Goal: Task Accomplishment & Management: Manage account settings

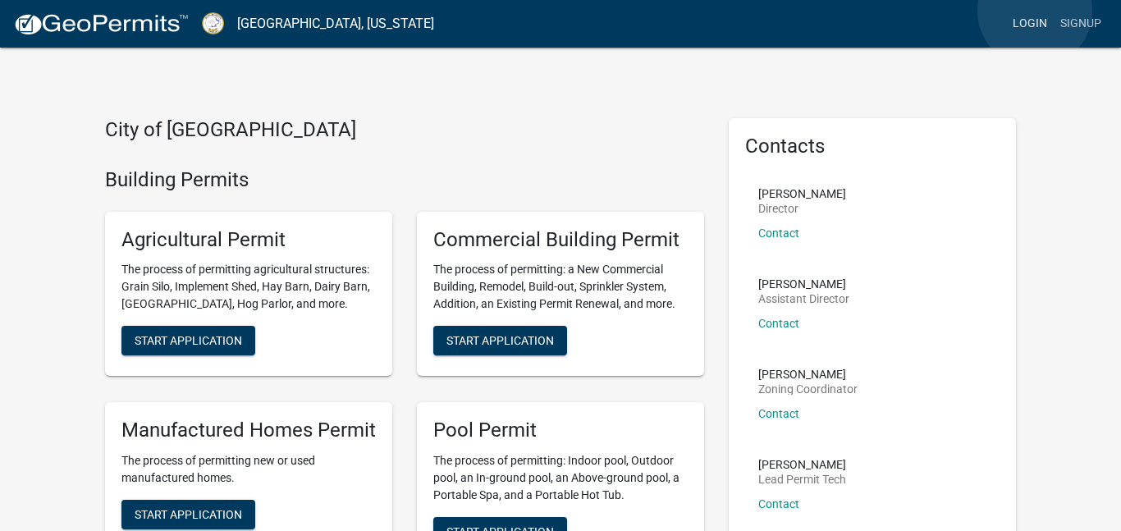
click at [1035, 11] on link "Login" at bounding box center [1030, 23] width 48 height 31
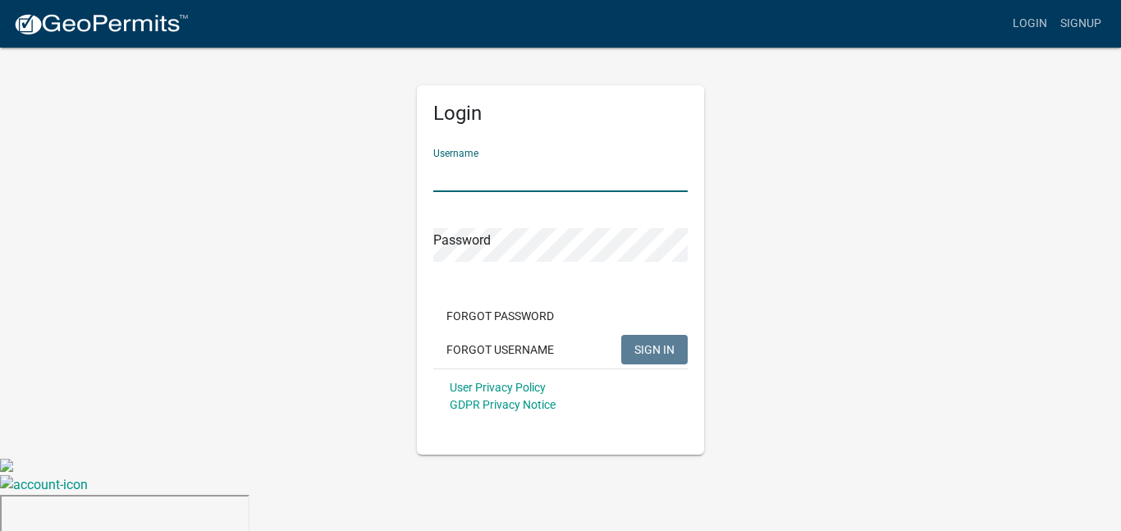
click at [561, 177] on input "Username" at bounding box center [560, 175] width 254 height 34
type input "ryoung9988"
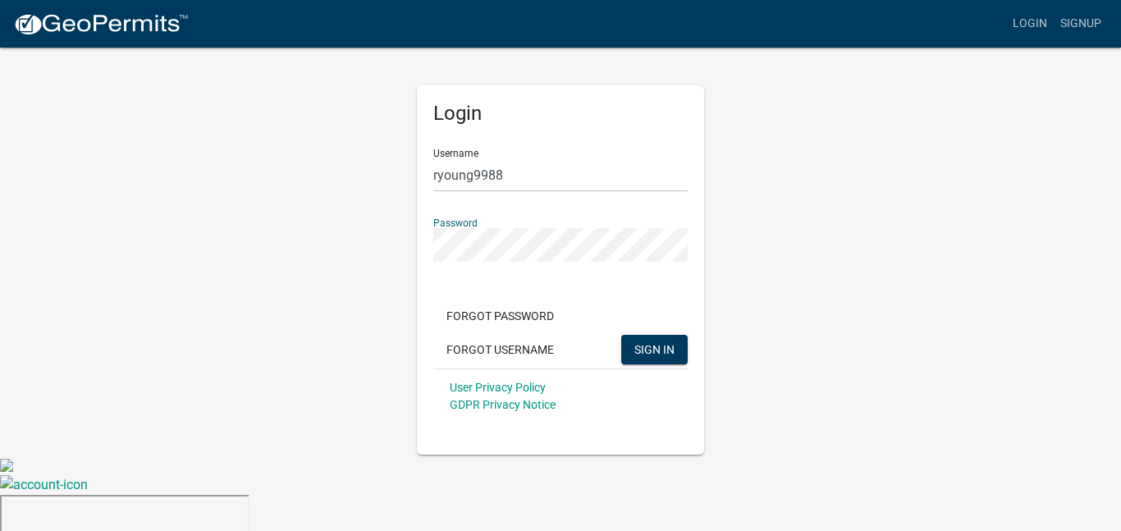
click at [621, 335] on button "SIGN IN" at bounding box center [654, 350] width 66 height 30
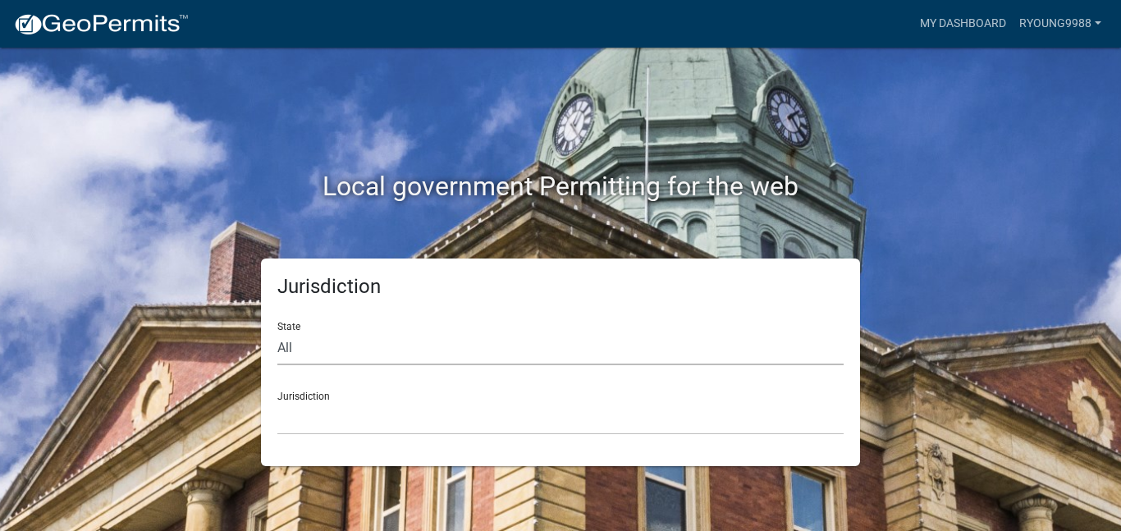
click at [442, 356] on select "All [US_STATE] [US_STATE] [US_STATE] [US_STATE] [US_STATE] [US_STATE] [US_STATE…" at bounding box center [560, 348] width 566 height 34
select select "[US_STATE]"
click at [277, 331] on select "All [US_STATE] [US_STATE] [US_STATE] [US_STATE] [US_STATE] [US_STATE] [US_STATE…" at bounding box center [560, 348] width 566 height 34
click at [409, 436] on div "Jurisdiction State All [US_STATE] [US_STATE] [US_STATE] [US_STATE] [US_STATE] […" at bounding box center [560, 362] width 599 height 208
click at [415, 422] on select "[GEOGRAPHIC_DATA], [US_STATE][PERSON_NAME][GEOGRAPHIC_DATA], [US_STATE][PERSON_…" at bounding box center [560, 418] width 566 height 34
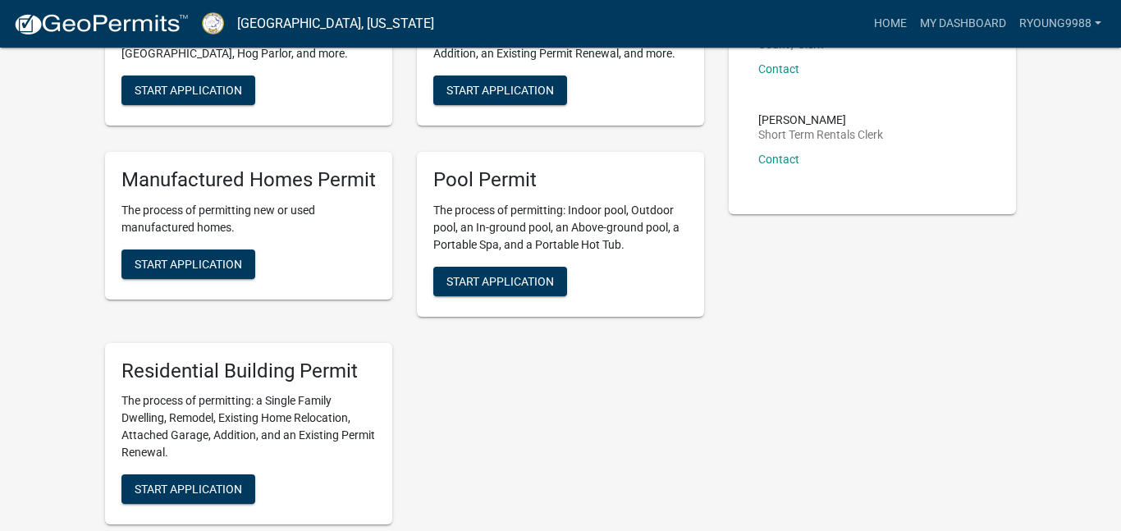
scroll to position [542, 0]
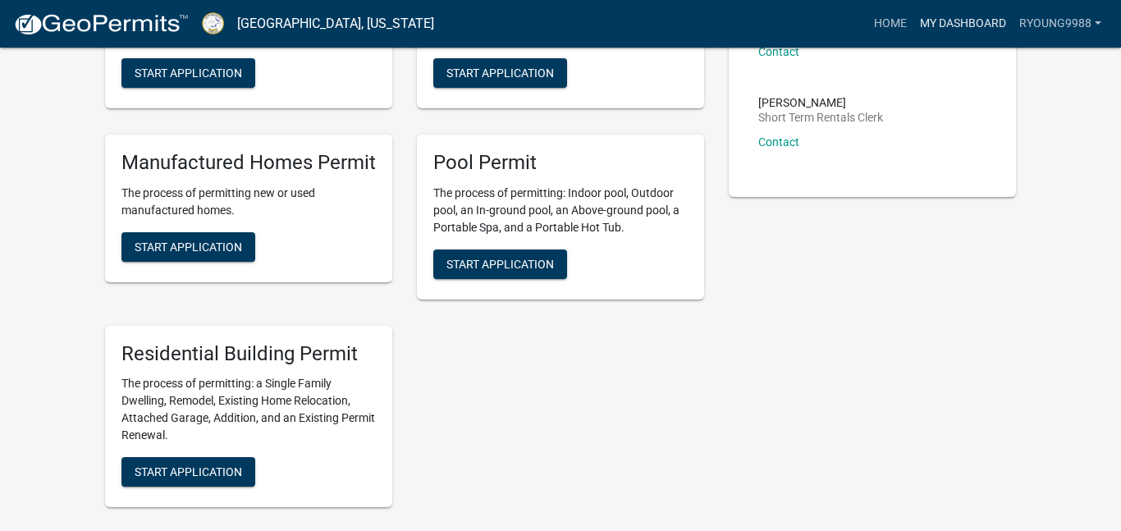
click at [970, 29] on link "My Dashboard" at bounding box center [962, 23] width 99 height 31
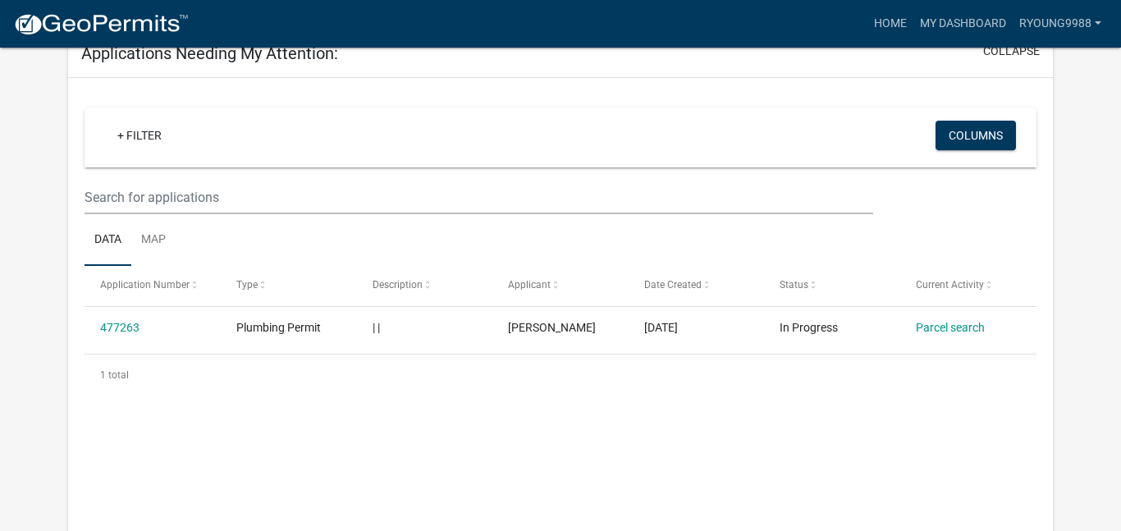
scroll to position [524, 0]
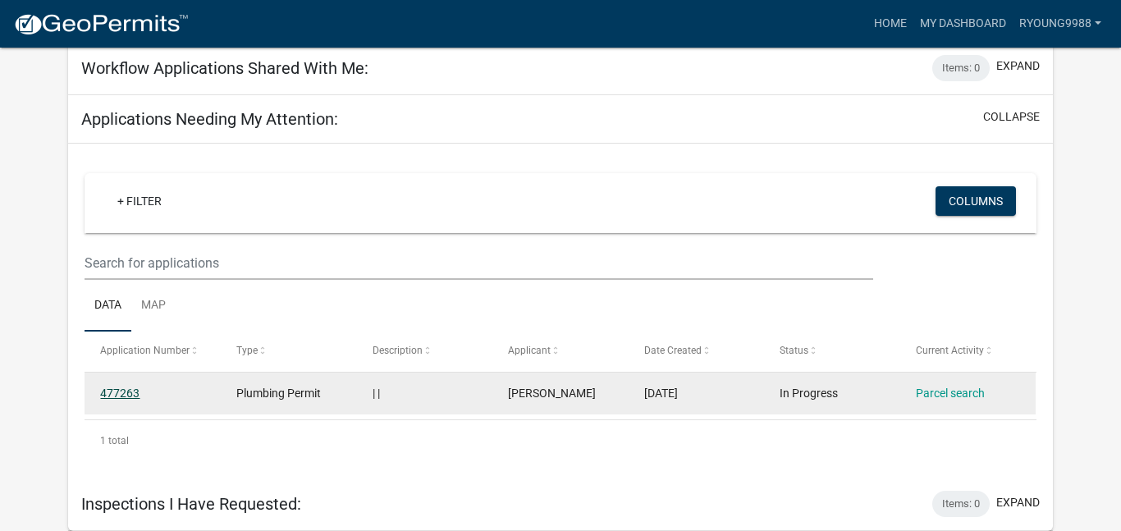
click at [114, 392] on link "477263" at bounding box center [119, 392] width 39 height 13
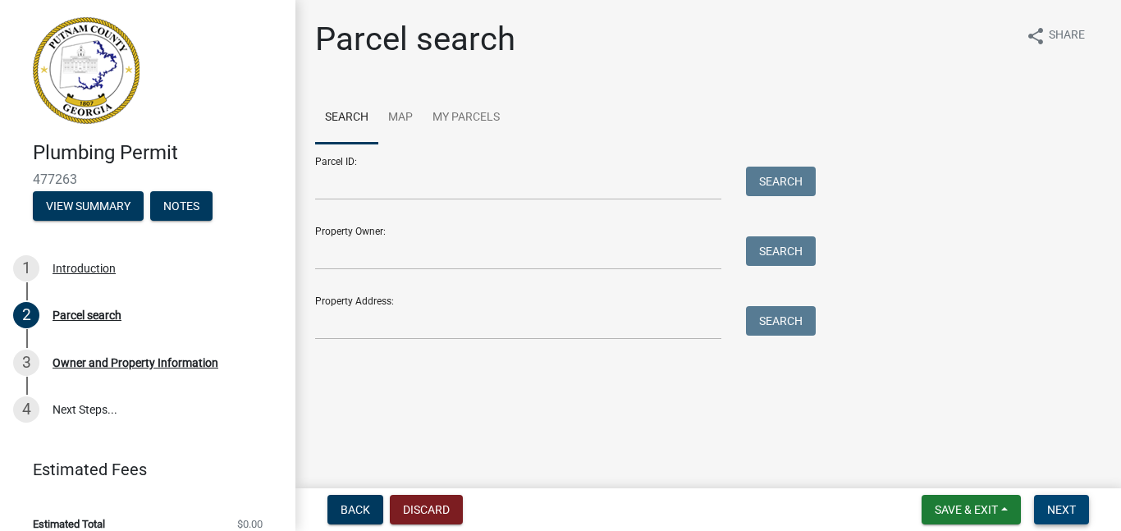
click at [1058, 491] on span "Next" at bounding box center [1061, 509] width 29 height 13
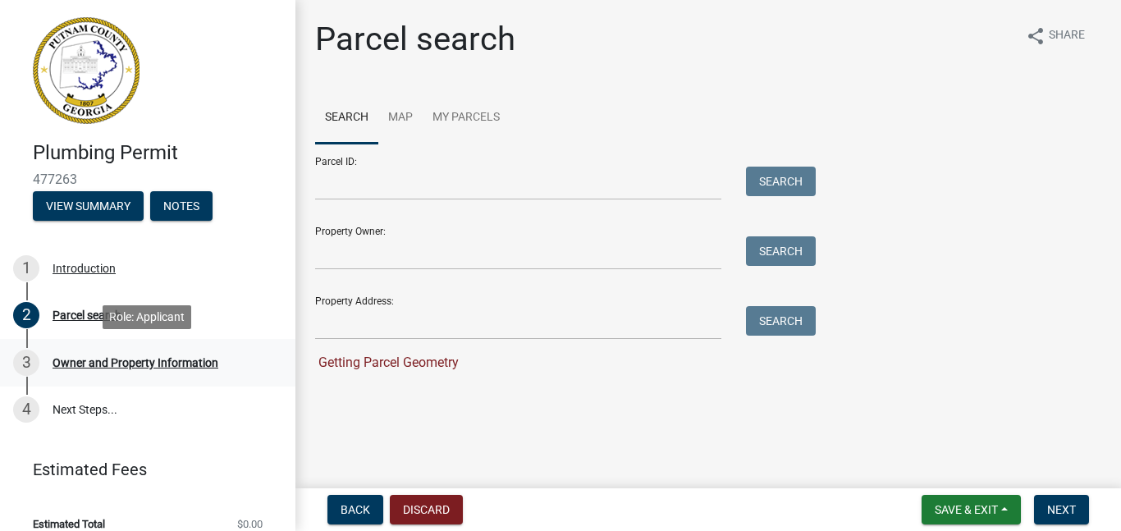
click at [197, 363] on div "Owner and Property Information" at bounding box center [136, 362] width 166 height 11
click at [475, 109] on link "My Parcels" at bounding box center [466, 118] width 87 height 53
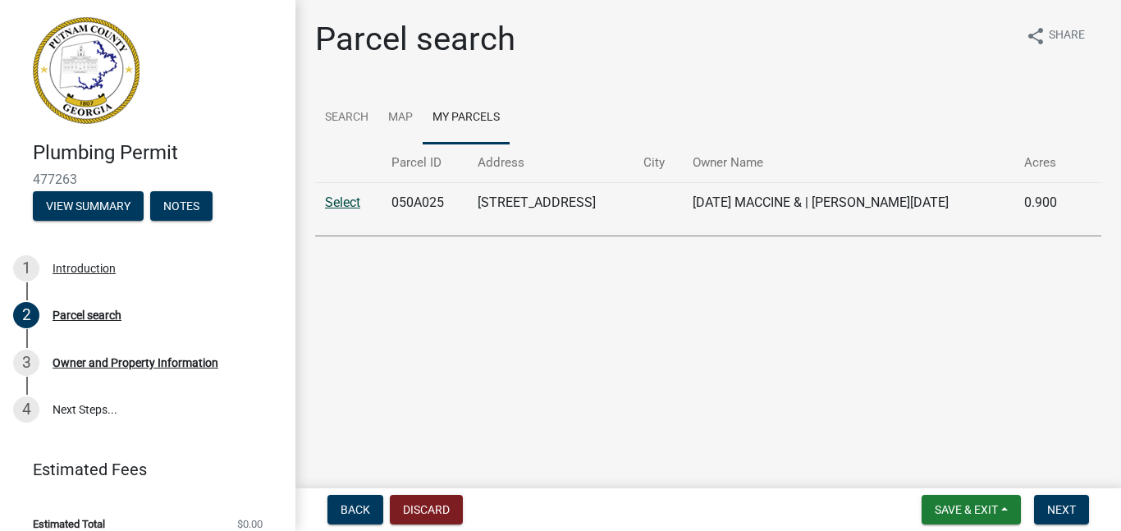
click at [350, 204] on link "Select" at bounding box center [342, 202] width 35 height 16
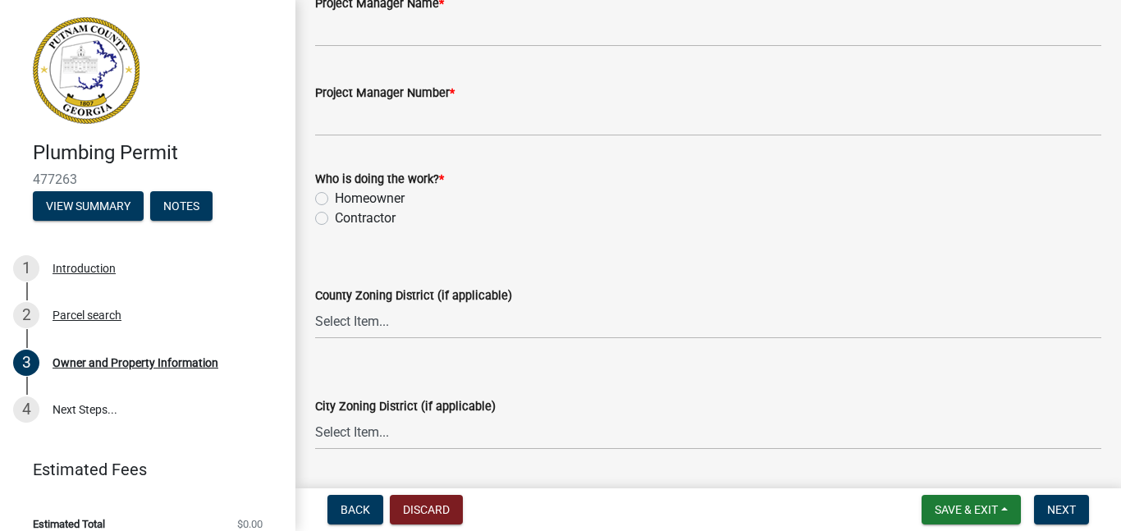
scroll to position [2835, 0]
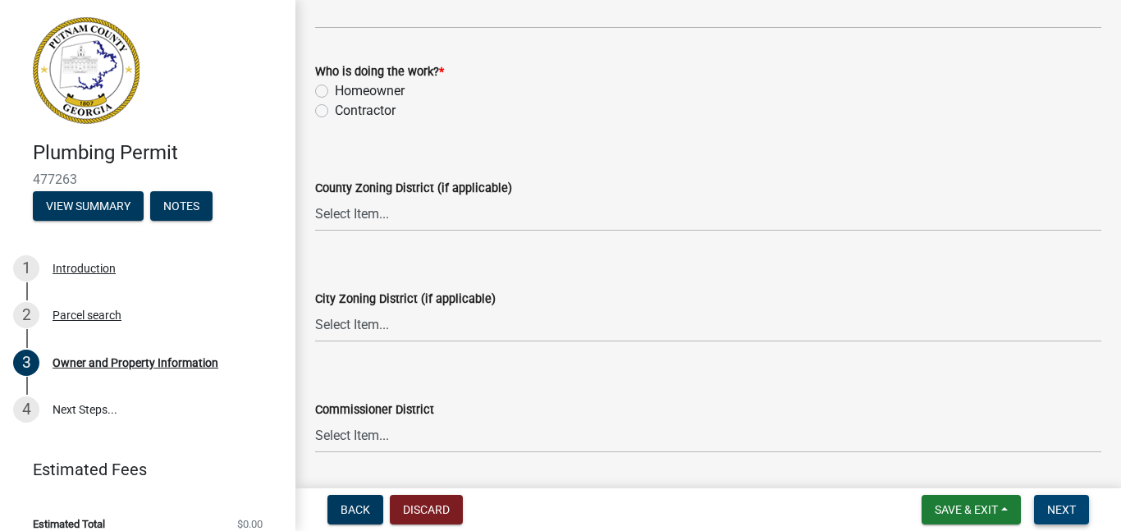
click at [1071, 491] on button "Next" at bounding box center [1061, 510] width 55 height 30
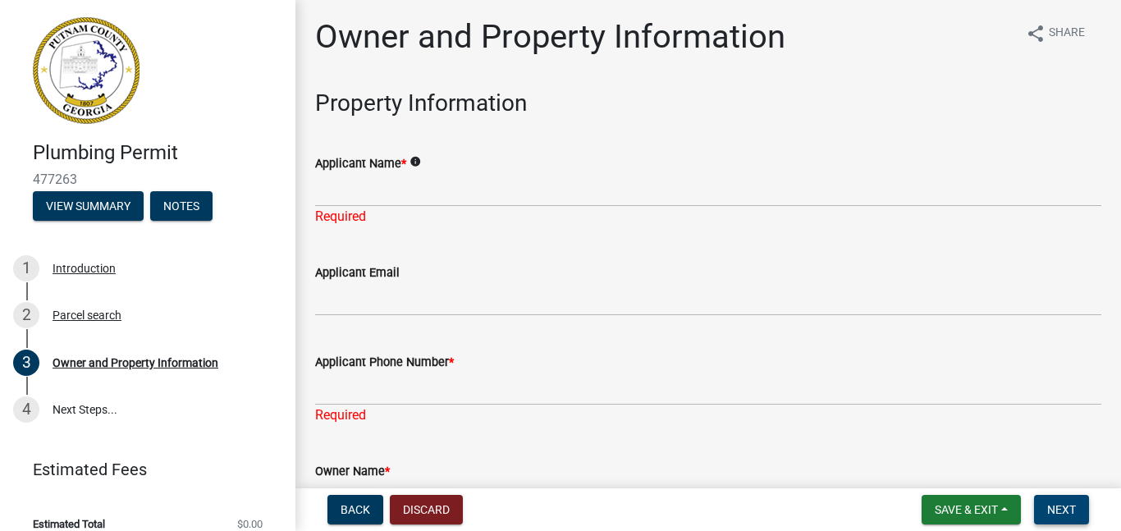
scroll to position [0, 0]
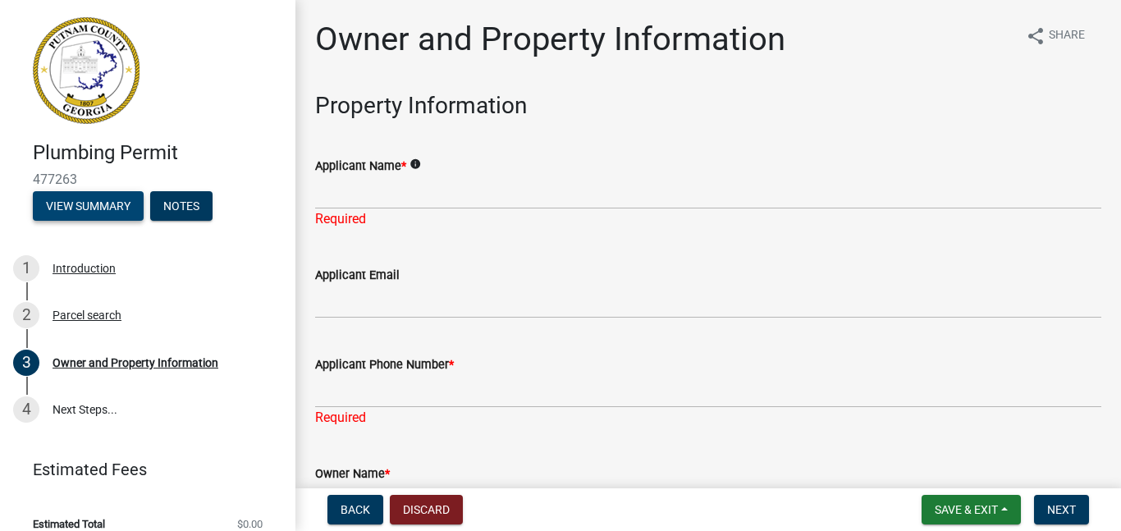
click at [115, 209] on button "View Summary" at bounding box center [88, 206] width 111 height 30
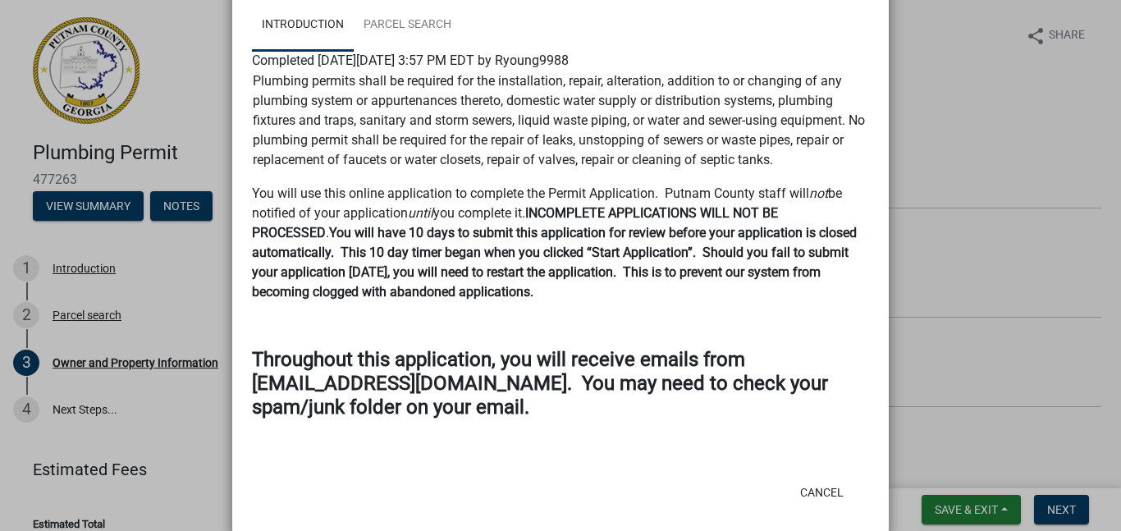
scroll to position [133, 0]
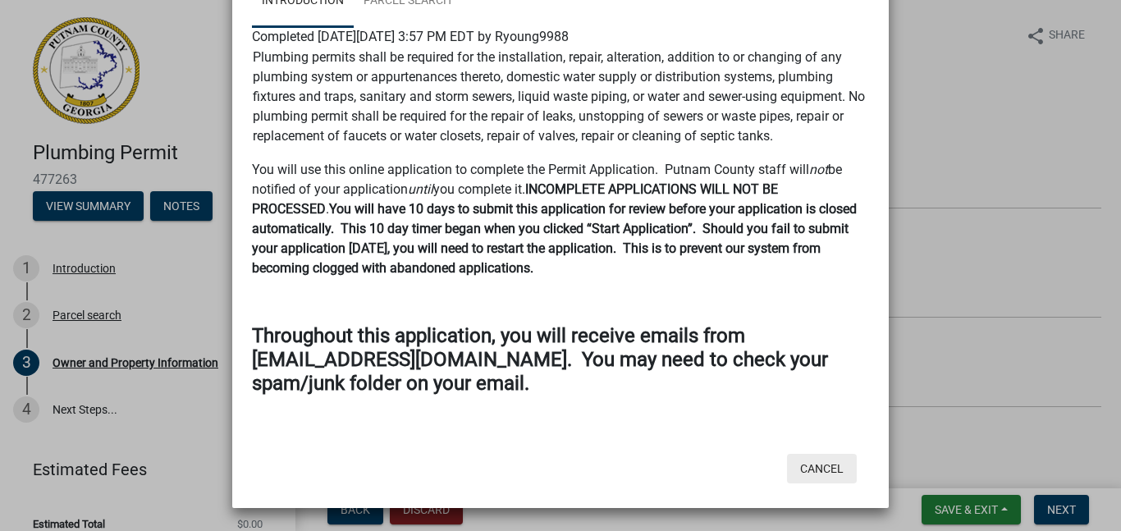
click at [825, 459] on button "Cancel" at bounding box center [822, 469] width 70 height 30
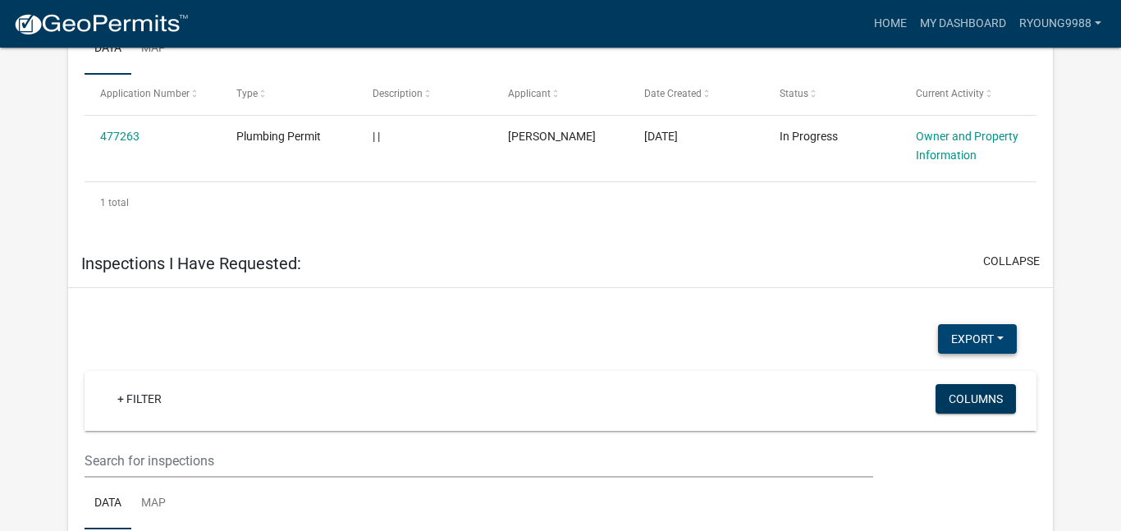
scroll to position [798, 0]
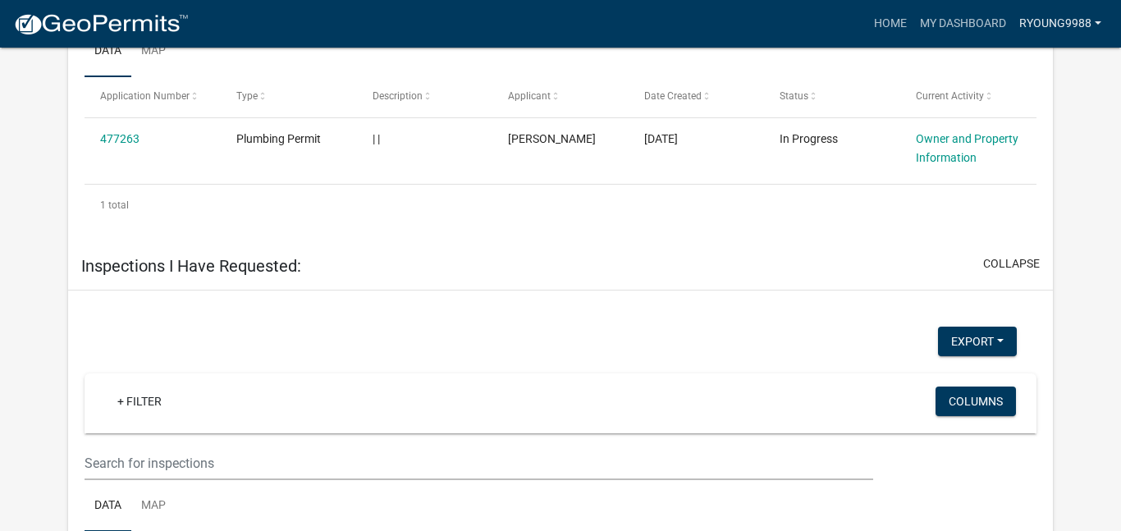
click at [1052, 32] on link "Ryoung9988" at bounding box center [1059, 23] width 95 height 31
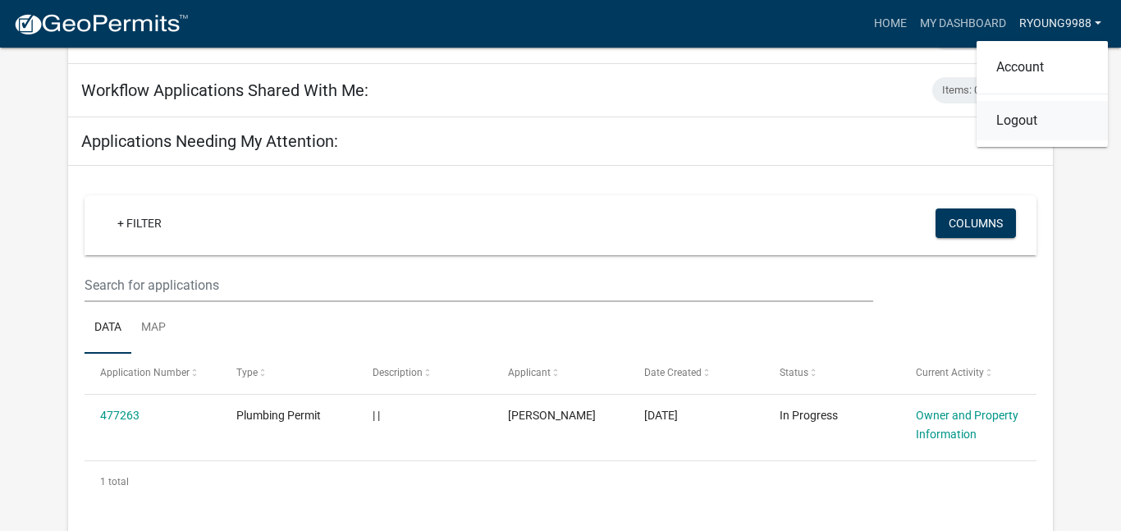
scroll to position [419, 0]
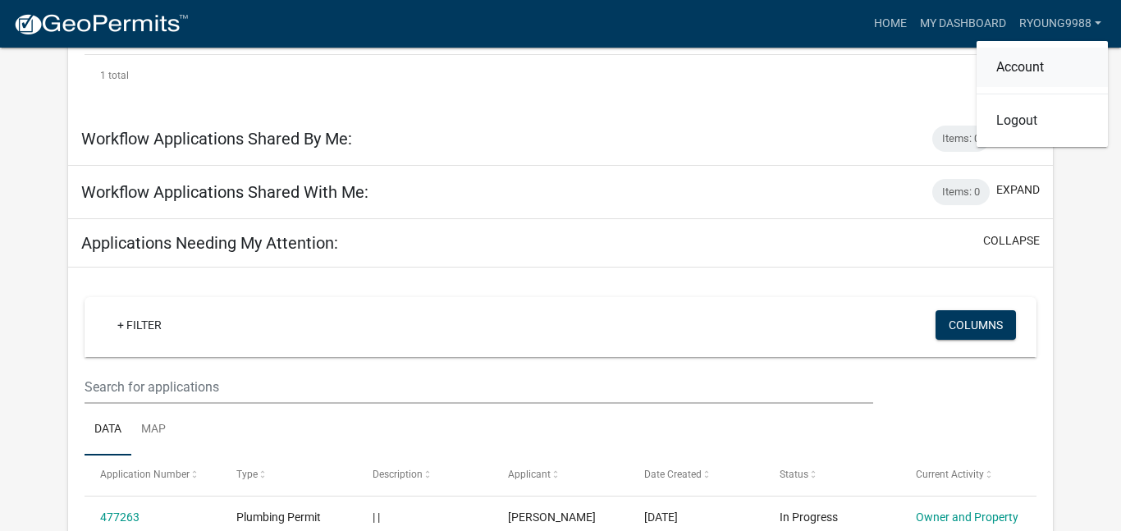
click at [1049, 69] on link "Account" at bounding box center [1041, 67] width 131 height 39
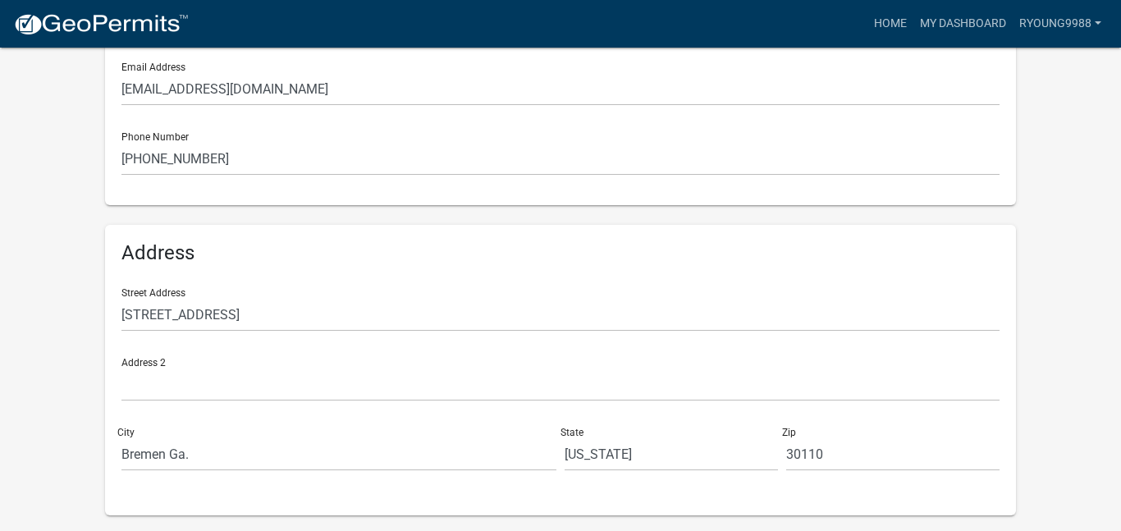
scroll to position [425, 0]
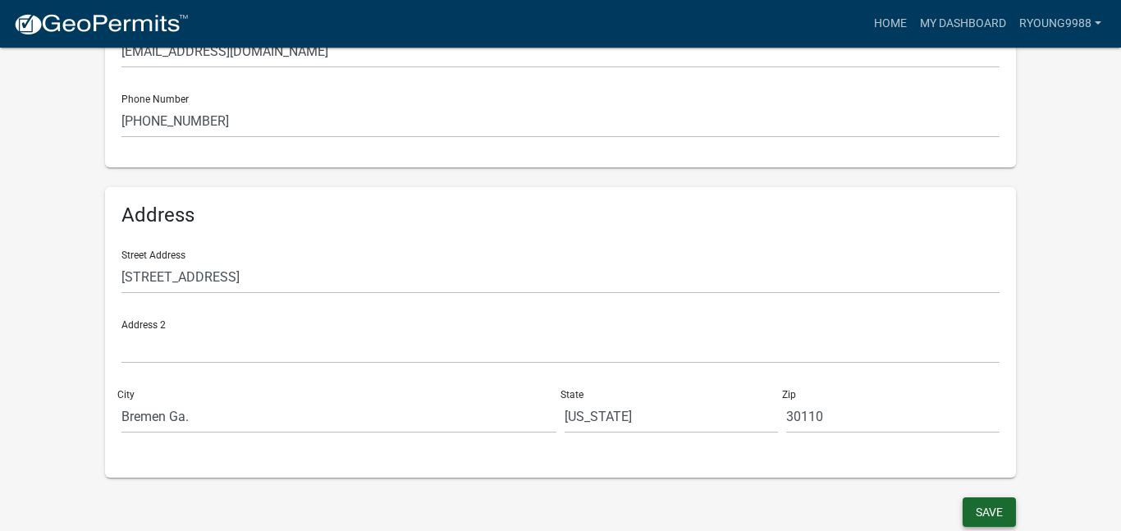
click at [984, 491] on button "Save" at bounding box center [988, 512] width 53 height 30
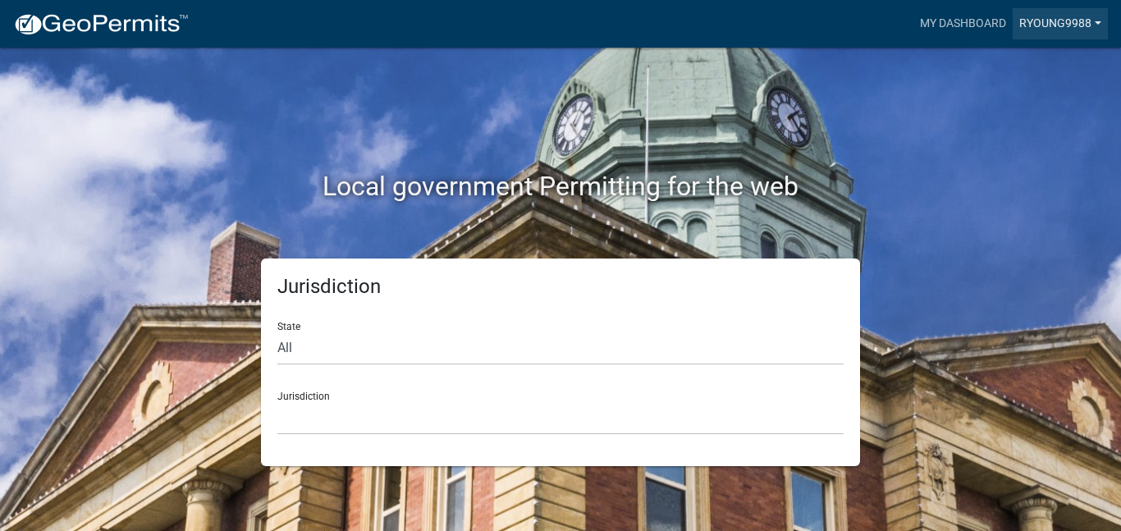
click at [1053, 30] on link "Ryoung9988" at bounding box center [1059, 23] width 95 height 31
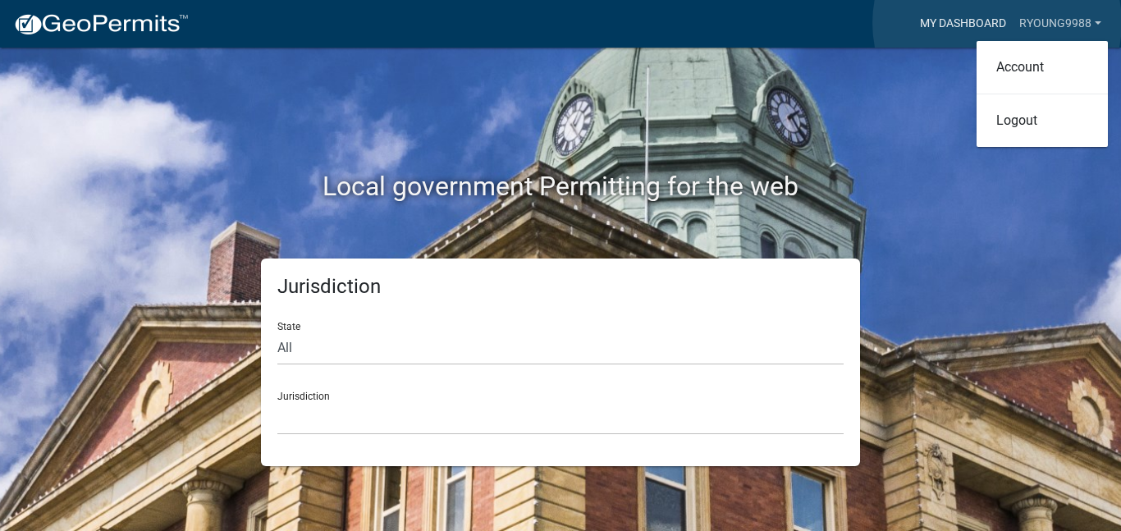
click at [997, 23] on link "My Dashboard" at bounding box center [962, 23] width 99 height 31
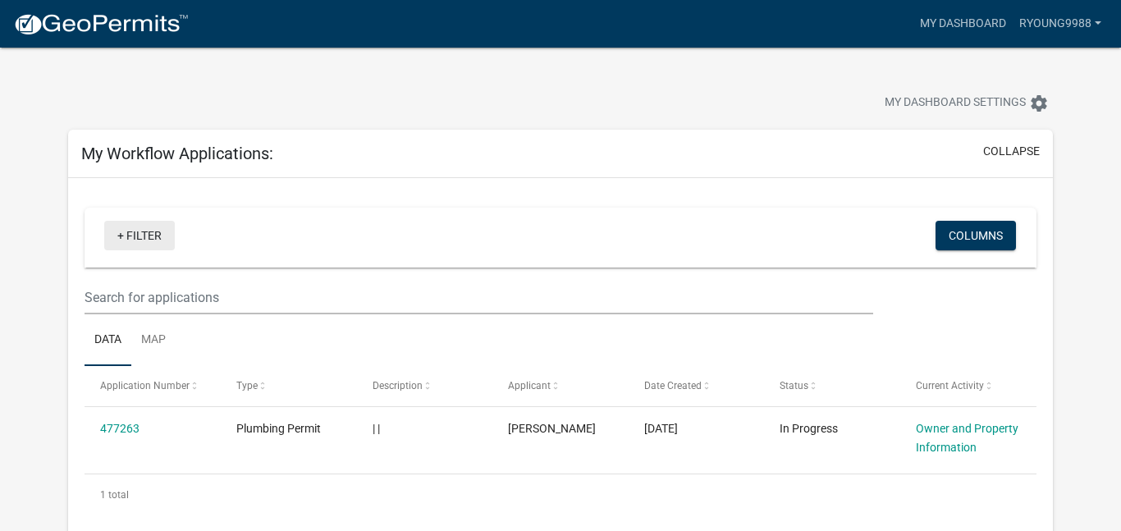
click at [120, 235] on link "+ Filter" at bounding box center [139, 236] width 71 height 30
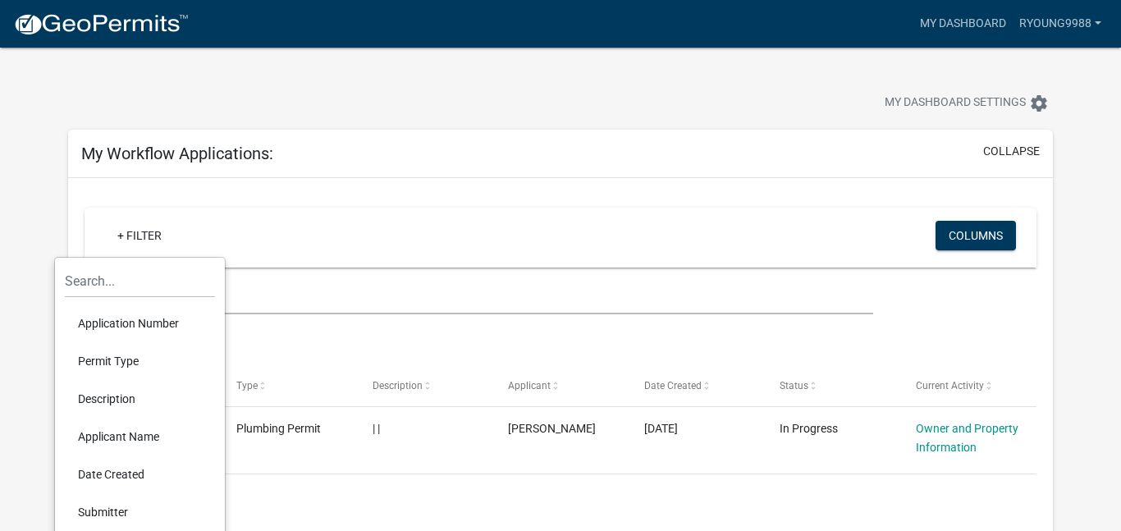
click at [120, 322] on li "Application Number" at bounding box center [140, 323] width 150 height 38
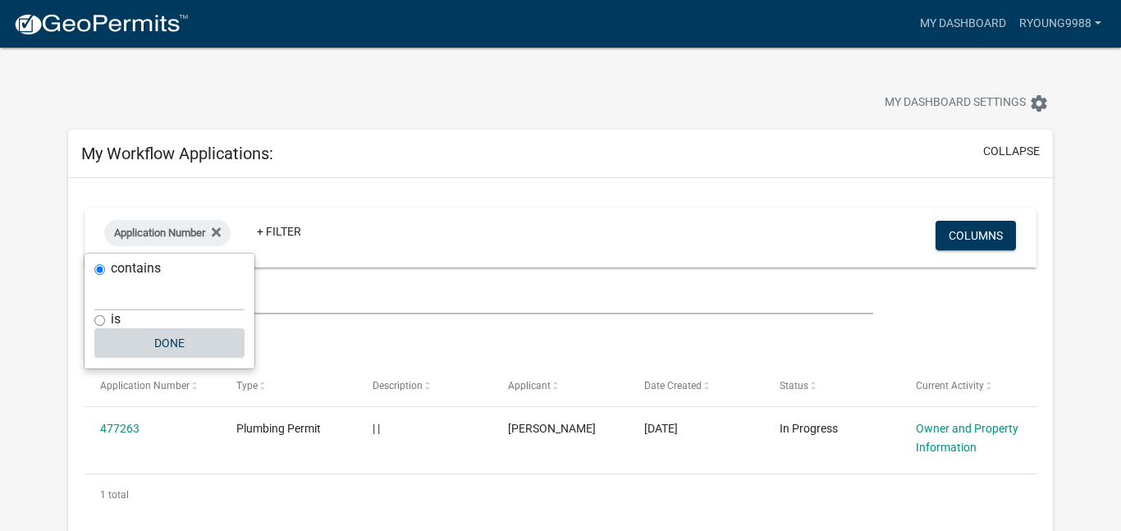
click at [171, 349] on button "Done" at bounding box center [169, 343] width 150 height 30
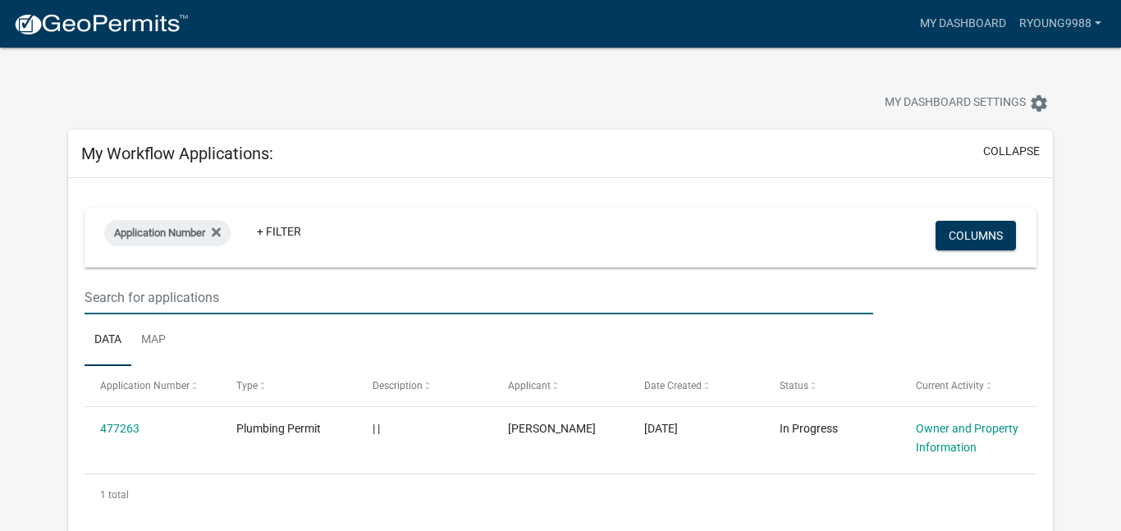
click at [167, 288] on input "text" at bounding box center [479, 298] width 788 height 34
type input "2"
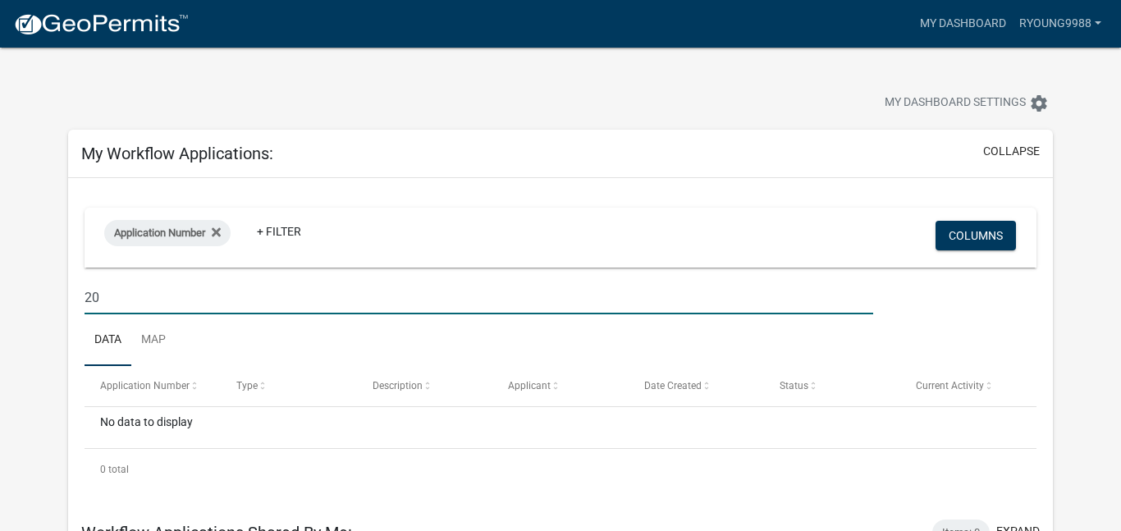
type input "2"
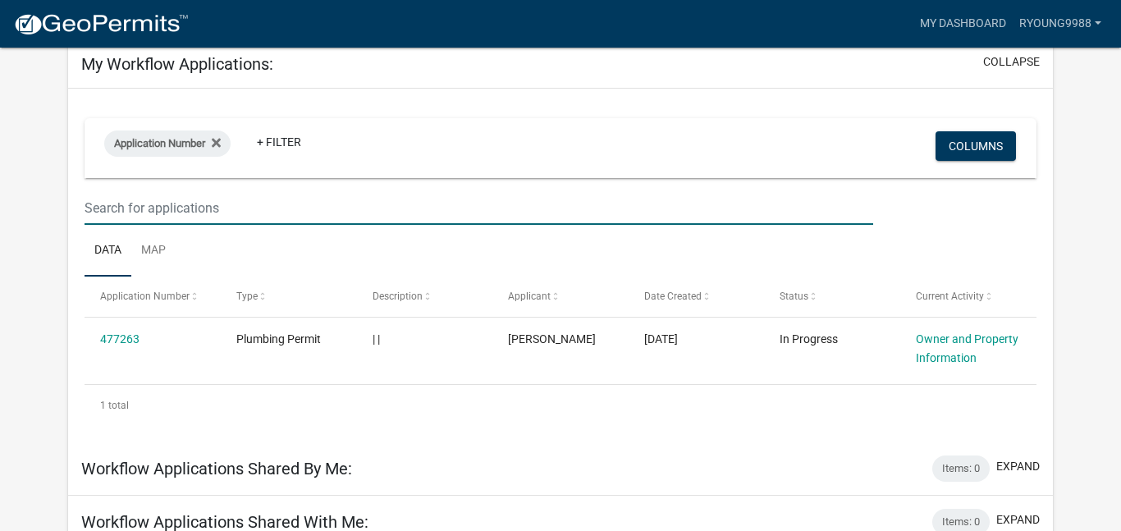
scroll to position [86, 0]
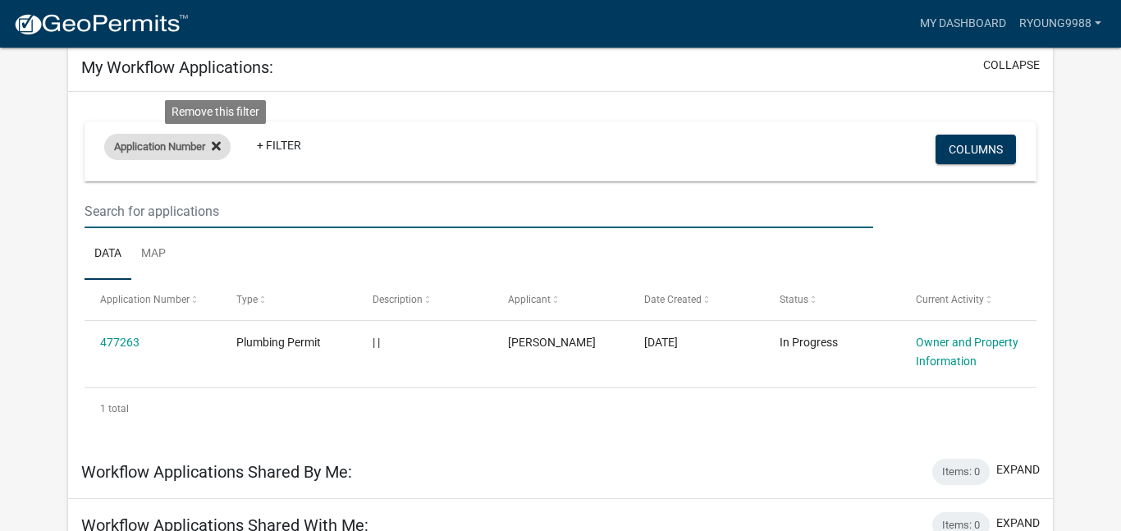
click at [218, 144] on icon at bounding box center [216, 145] width 9 height 9
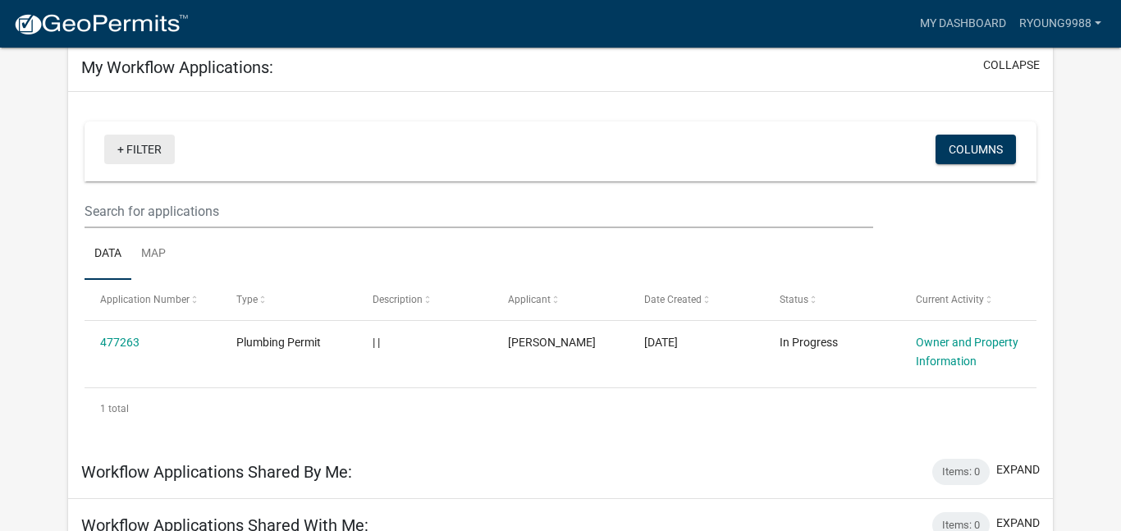
click at [166, 150] on link "+ Filter" at bounding box center [139, 150] width 71 height 30
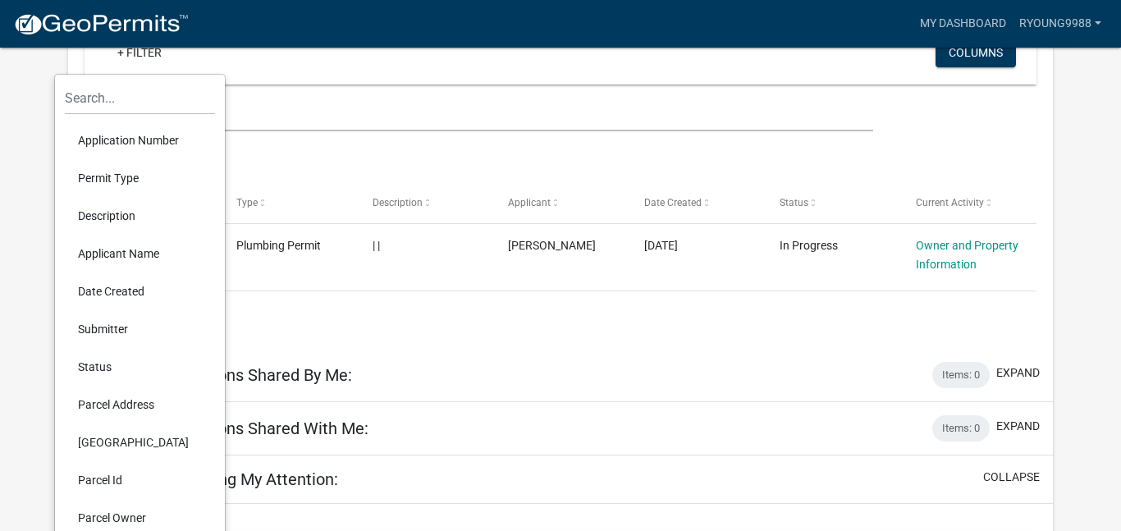
scroll to position [158, 0]
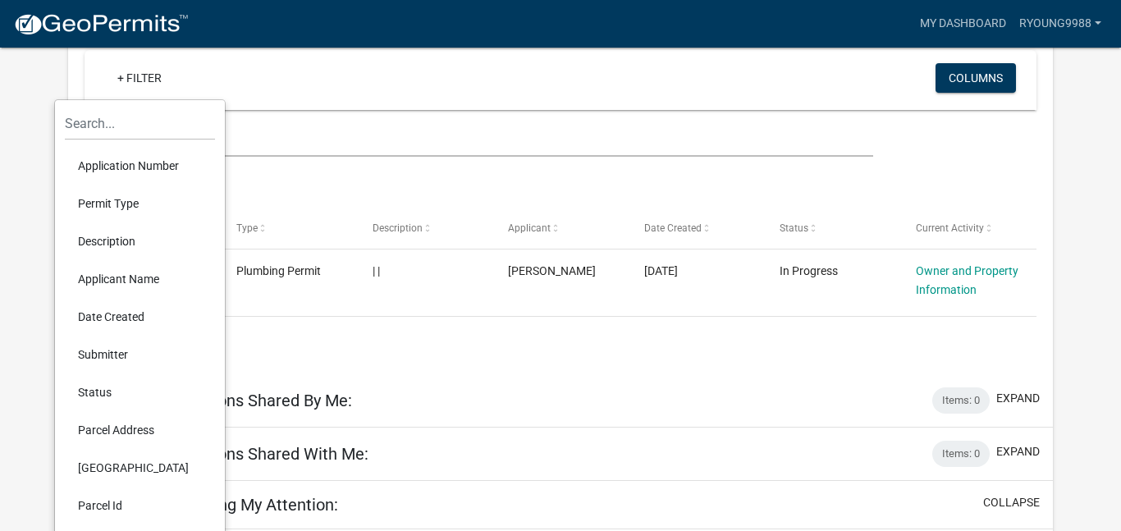
click at [228, 94] on div "+ Filter" at bounding box center [404, 80] width 624 height 34
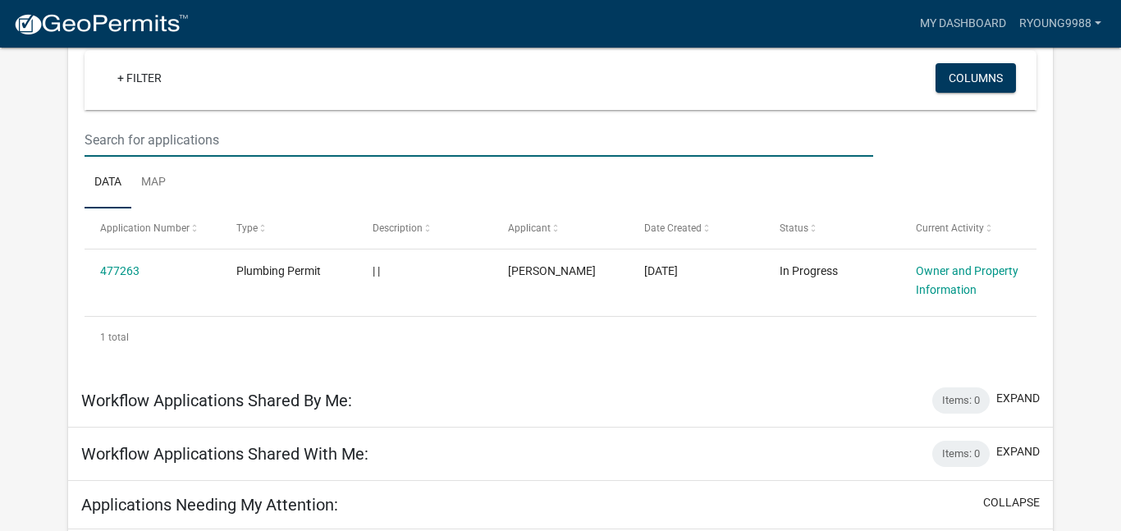
click at [363, 126] on input "text" at bounding box center [479, 140] width 788 height 34
click at [115, 332] on div "1 total" at bounding box center [560, 337] width 951 height 41
click at [206, 149] on input "text" at bounding box center [479, 140] width 788 height 34
click at [155, 80] on link "+ Filter" at bounding box center [139, 78] width 71 height 30
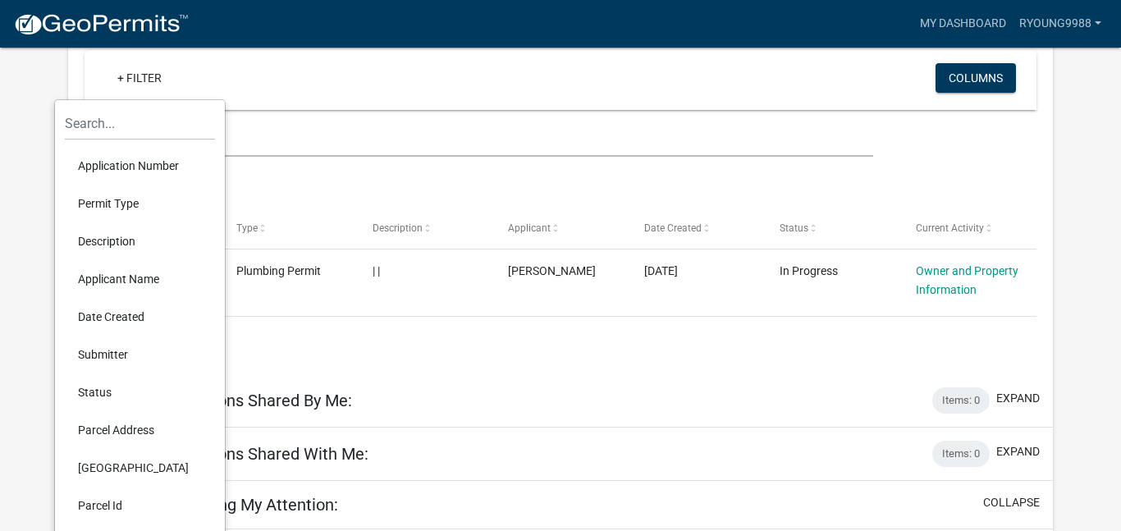
click at [120, 435] on li "Parcel Address" at bounding box center [140, 430] width 150 height 38
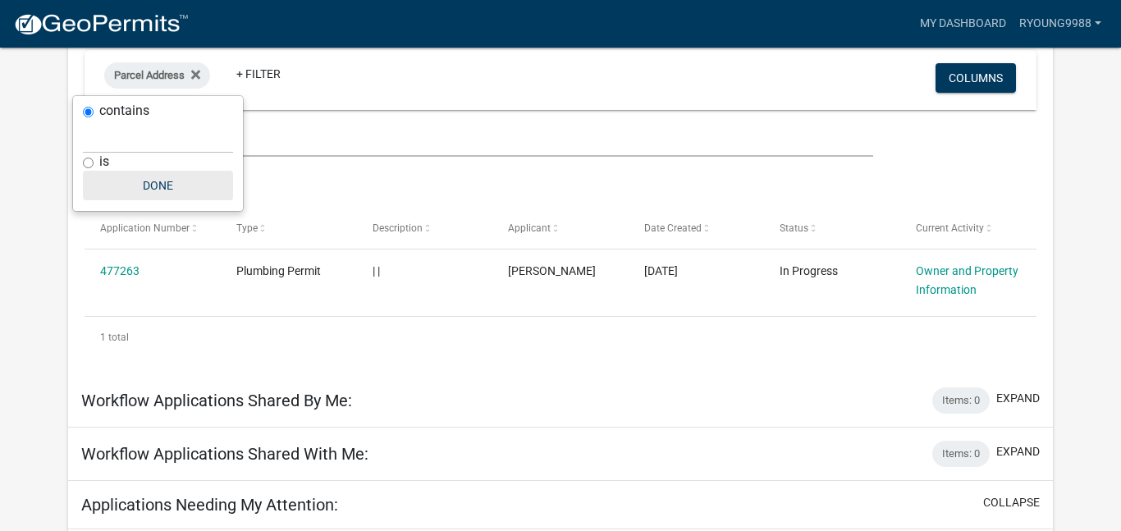
click at [156, 185] on button "Done" at bounding box center [158, 186] width 150 height 30
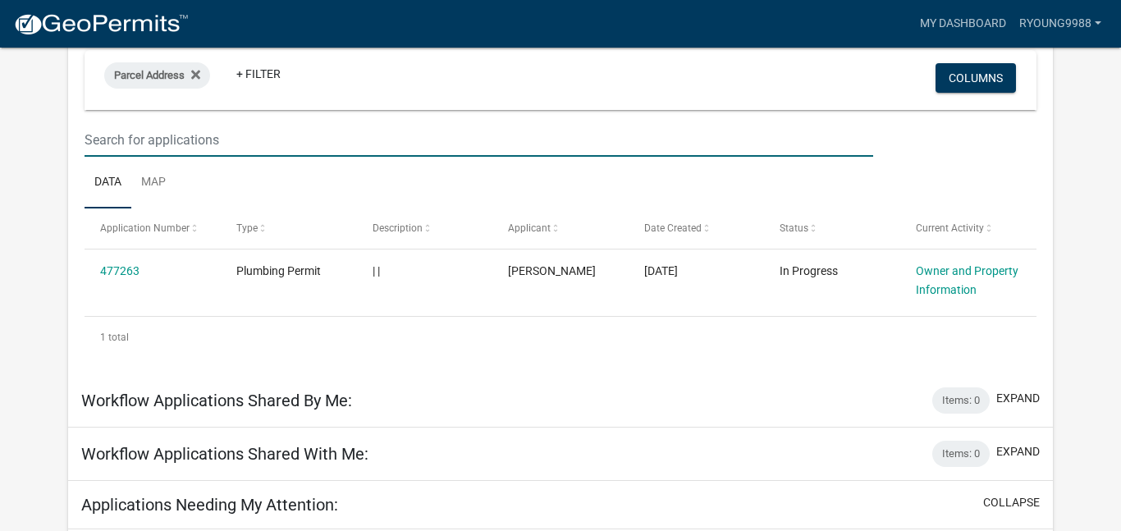
click at [163, 150] on input "text" at bounding box center [479, 140] width 788 height 34
type input "1"
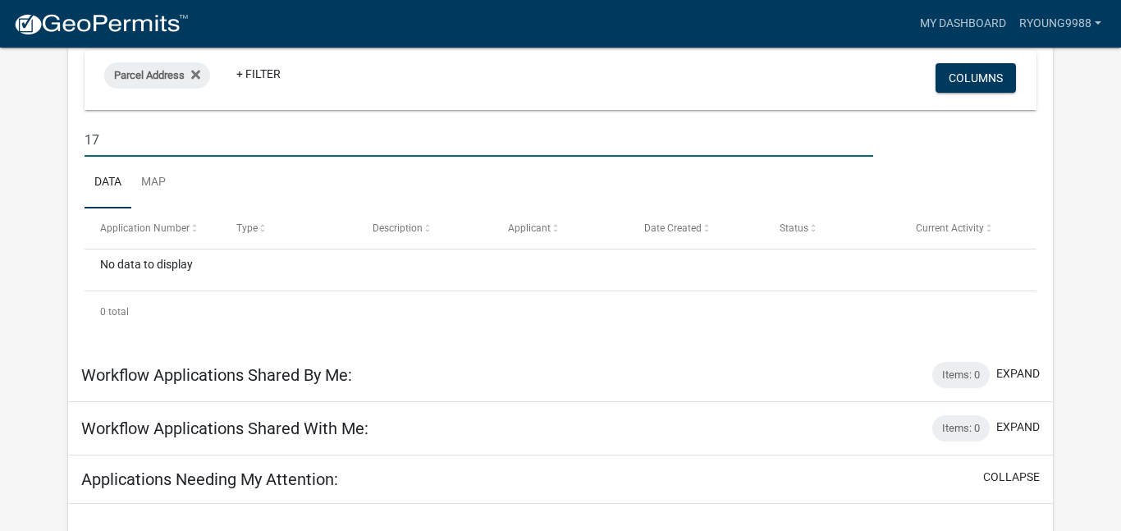
type input "1"
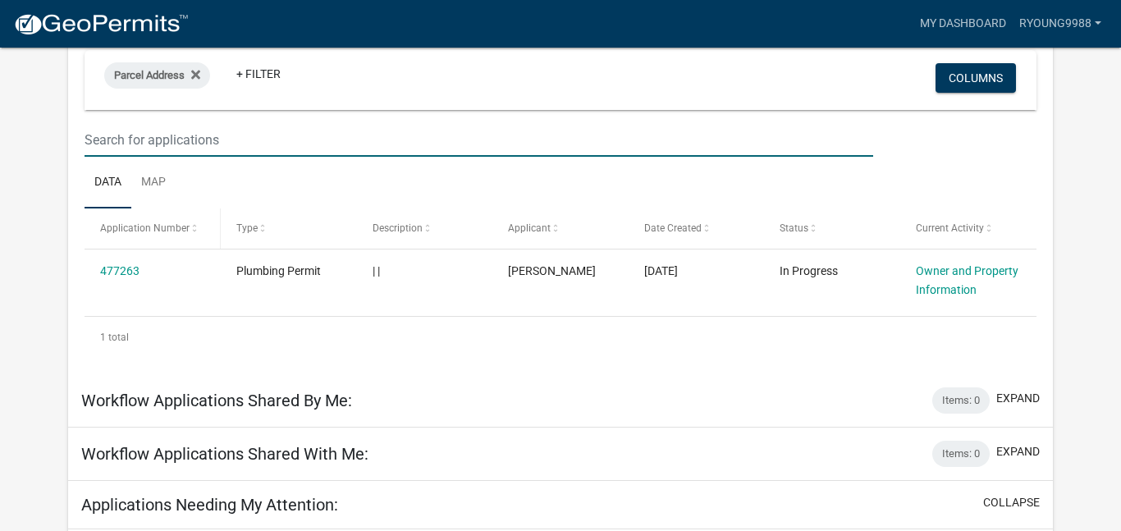
click at [151, 233] on span "Application Number" at bounding box center [144, 227] width 89 height 11
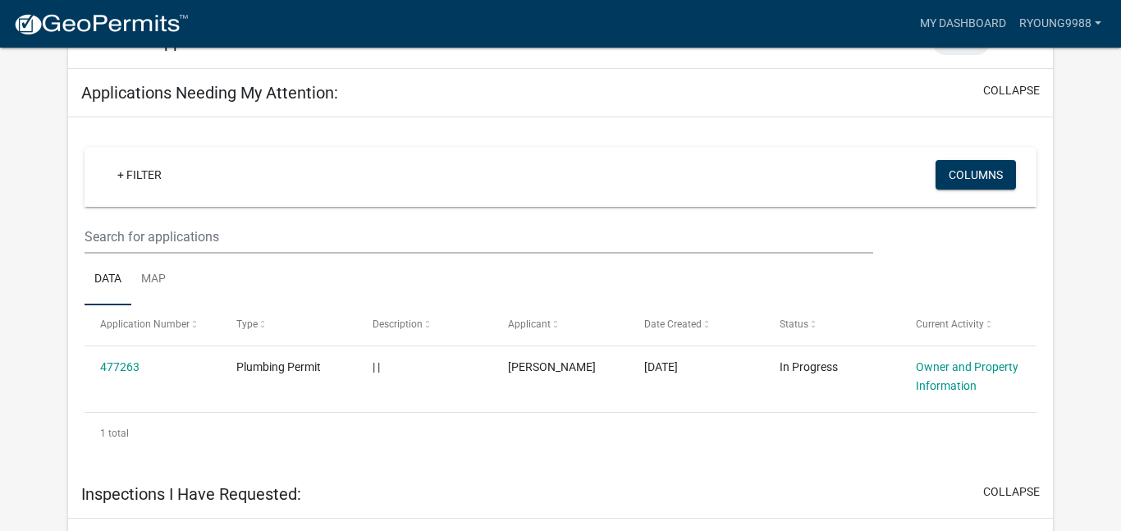
scroll to position [571, 0]
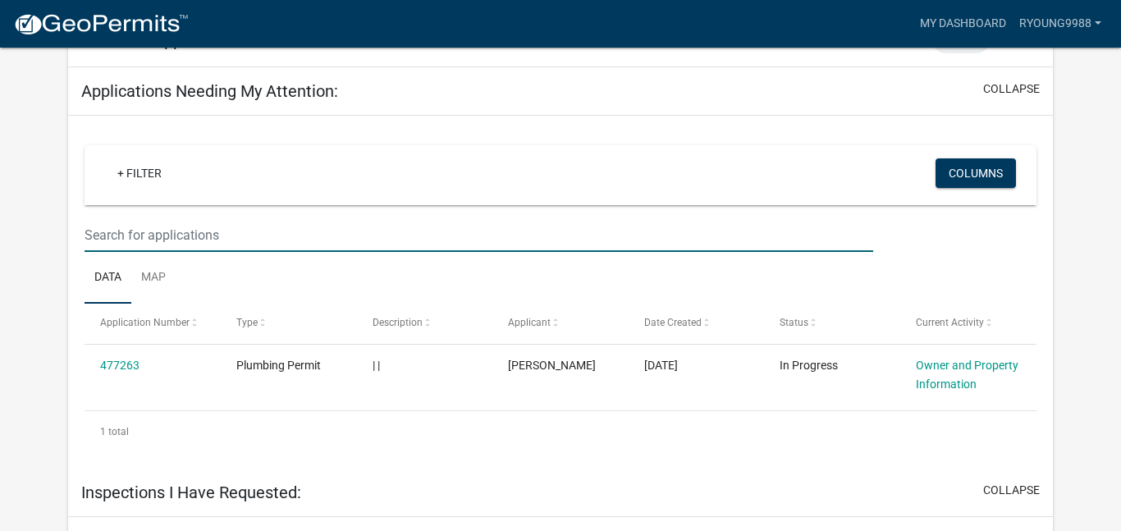
click at [808, 236] on input "text" at bounding box center [479, 235] width 788 height 34
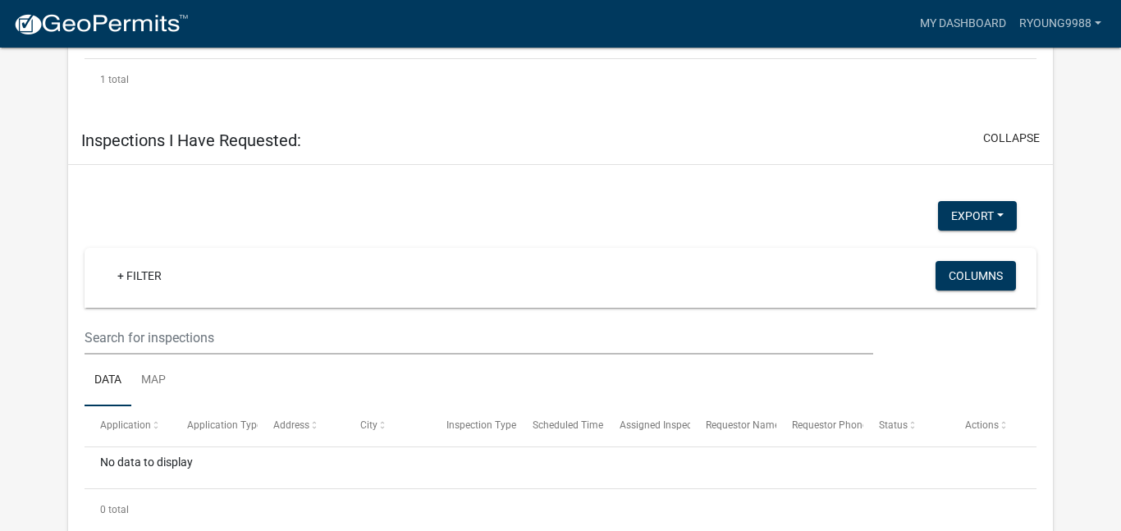
scroll to position [956, 0]
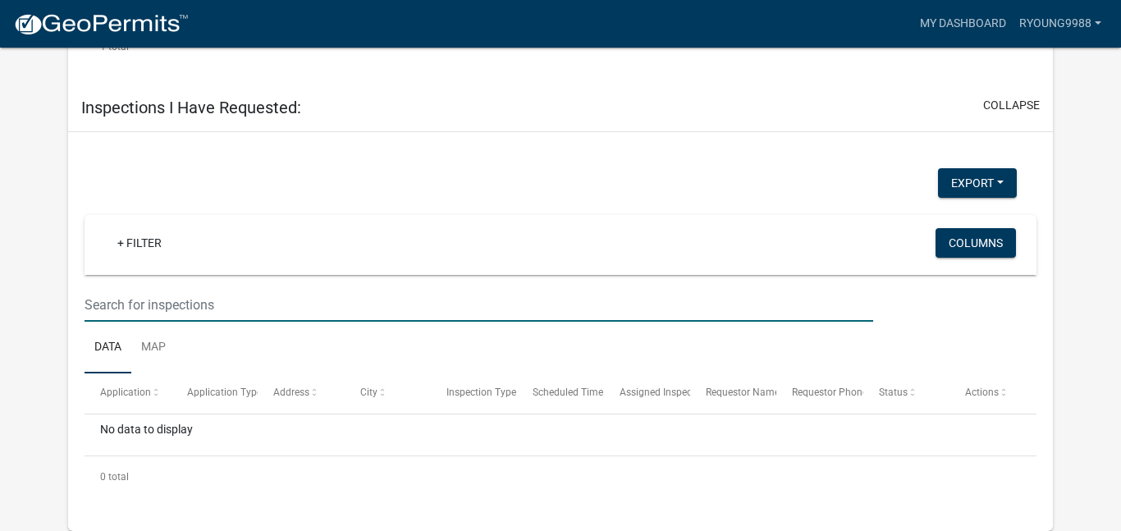
click at [145, 290] on input "text" at bounding box center [479, 305] width 788 height 34
type input "w"
type input "1"
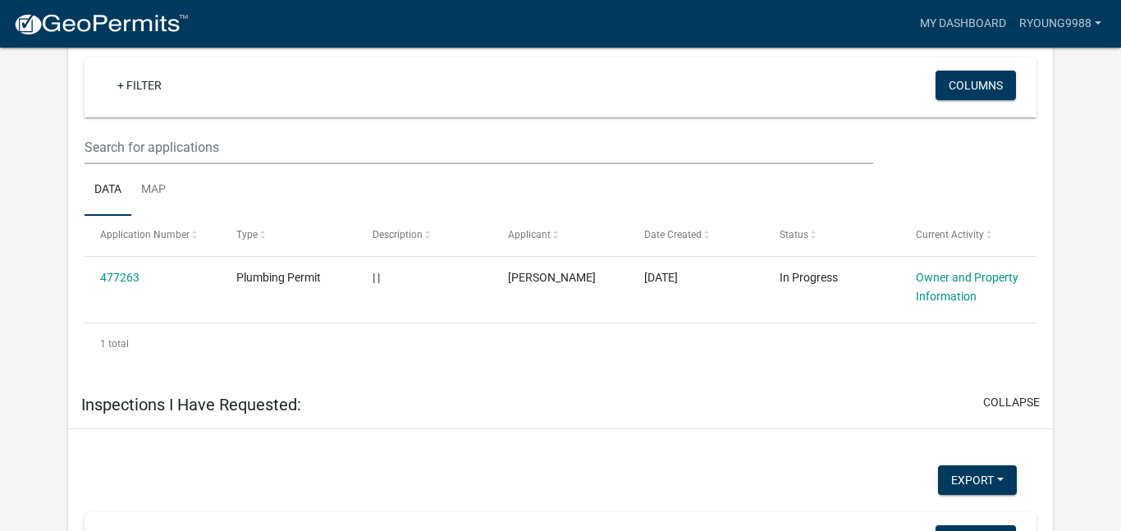
scroll to position [641, 0]
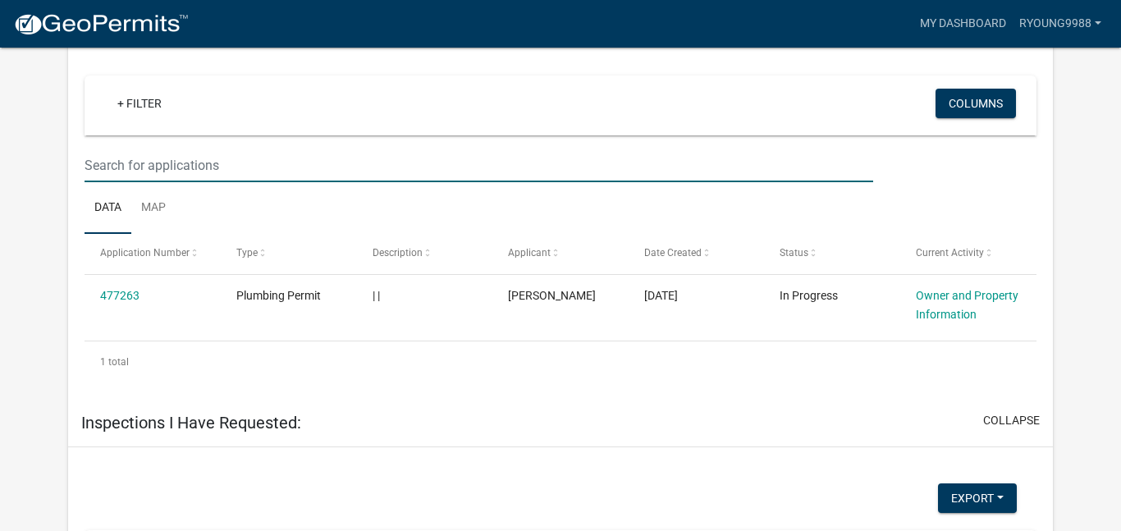
click at [140, 166] on input "text" at bounding box center [479, 166] width 788 height 34
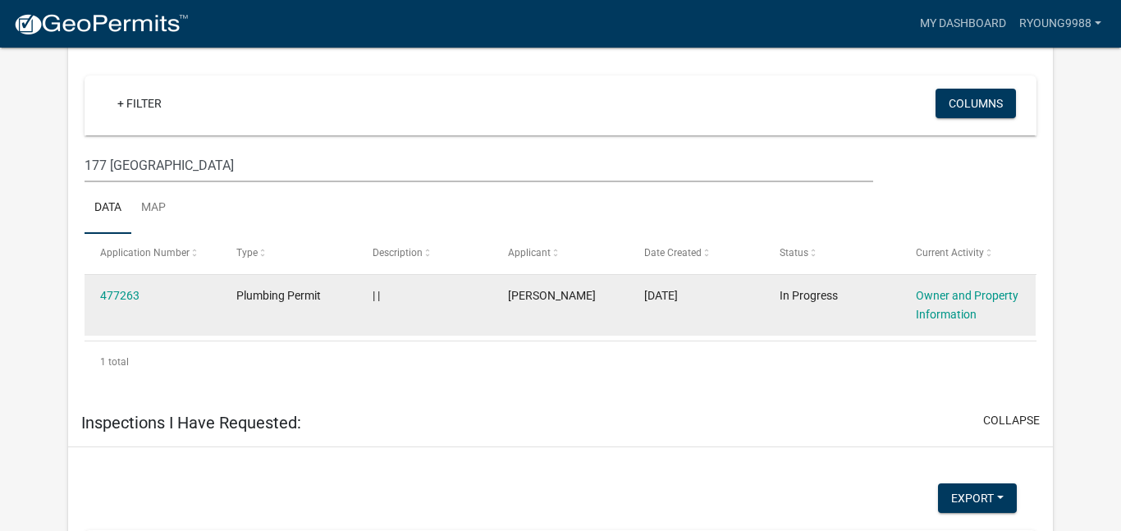
click at [149, 294] on div "477263" at bounding box center [152, 295] width 104 height 19
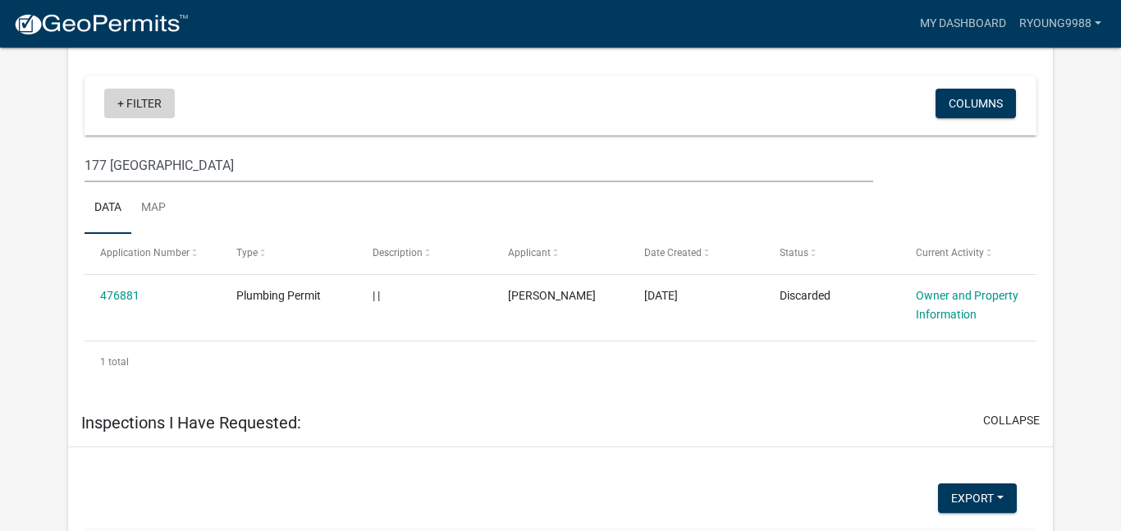
click at [149, 108] on link "+ Filter" at bounding box center [139, 104] width 71 height 30
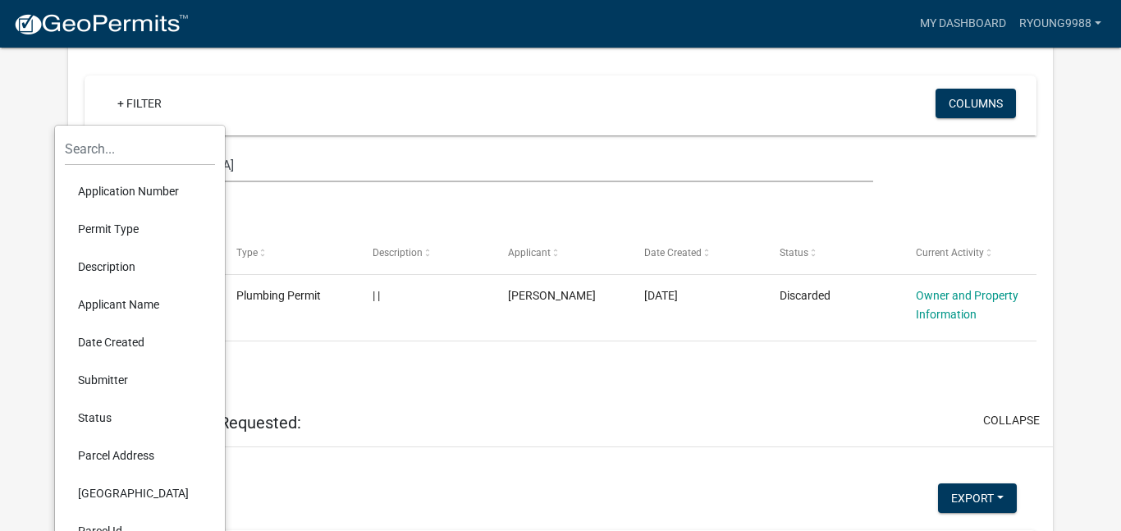
click at [155, 237] on li "Permit Type" at bounding box center [140, 229] width 150 height 38
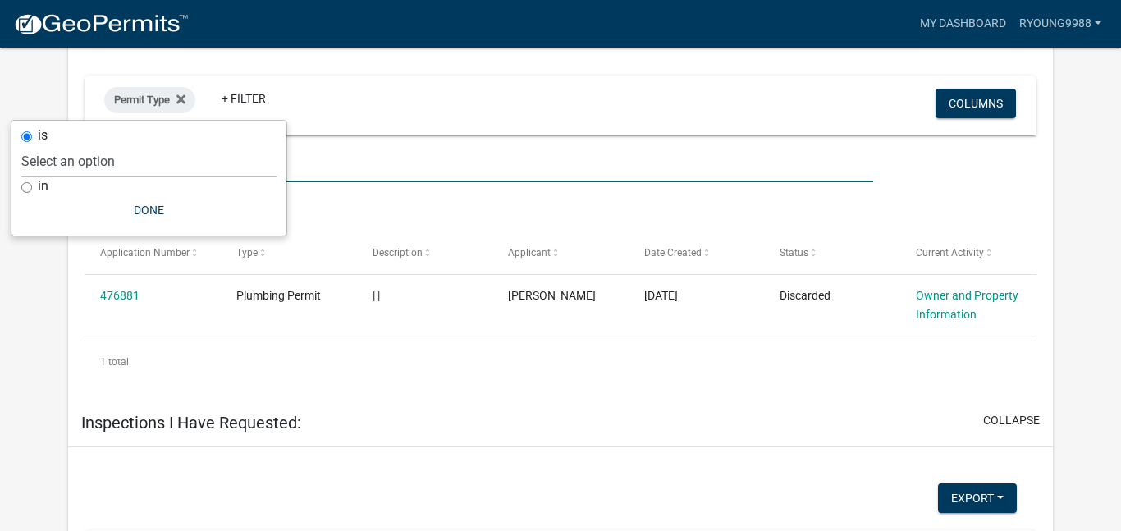
click at [322, 161] on input "177 [GEOGRAPHIC_DATA]" at bounding box center [479, 166] width 788 height 34
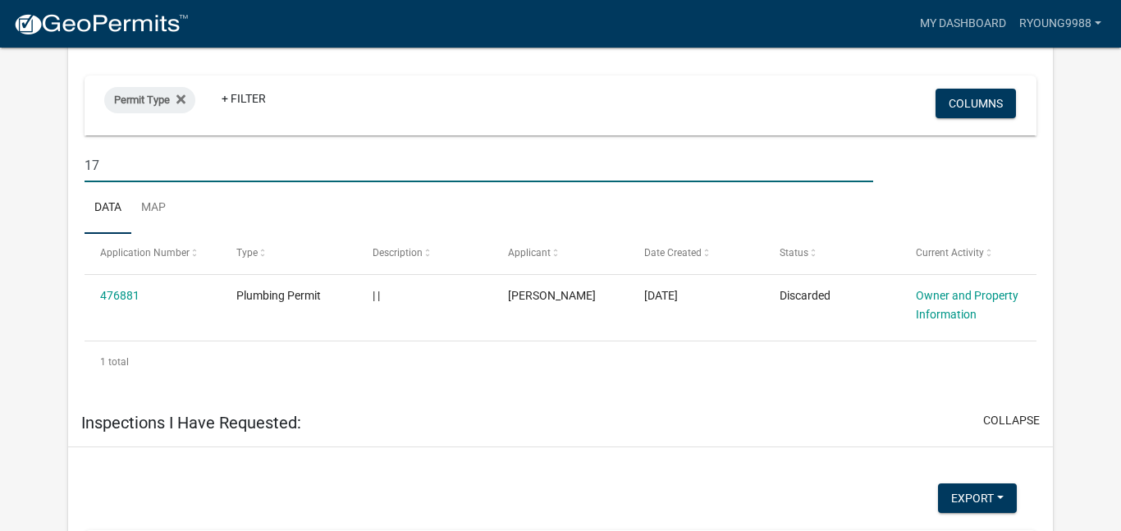
type input "1"
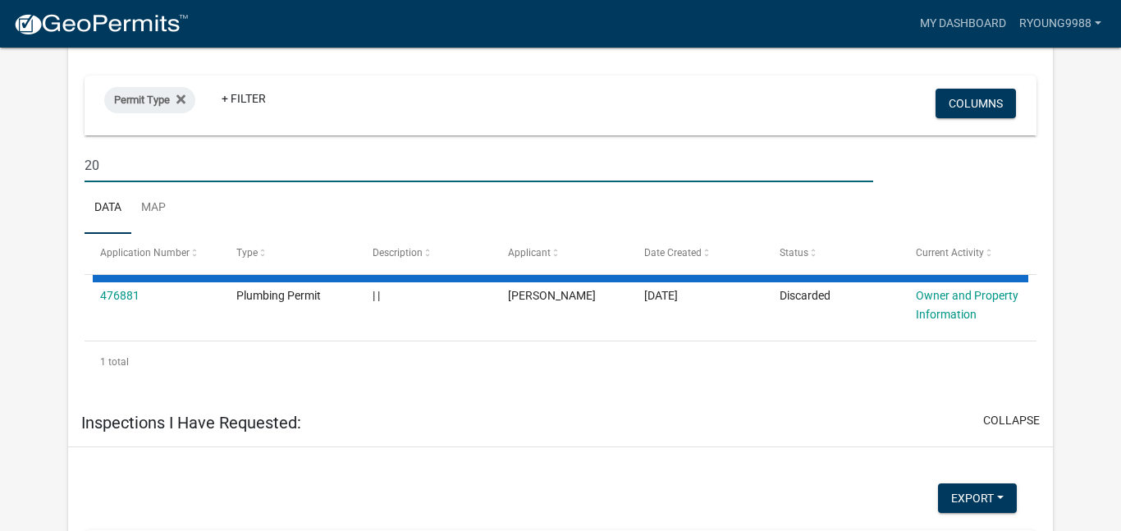
type input "2"
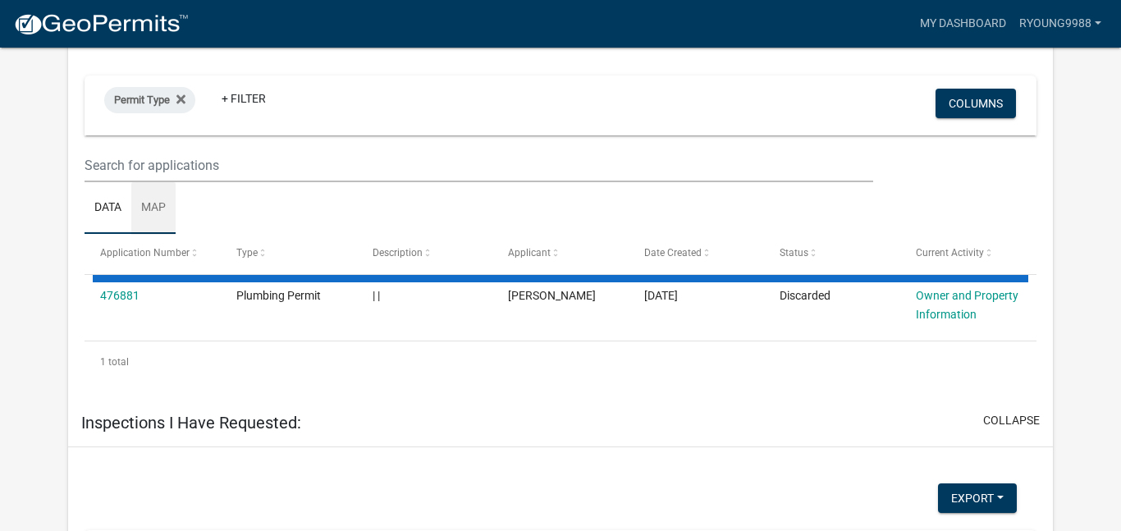
click at [153, 211] on link "Map" at bounding box center [153, 208] width 44 height 53
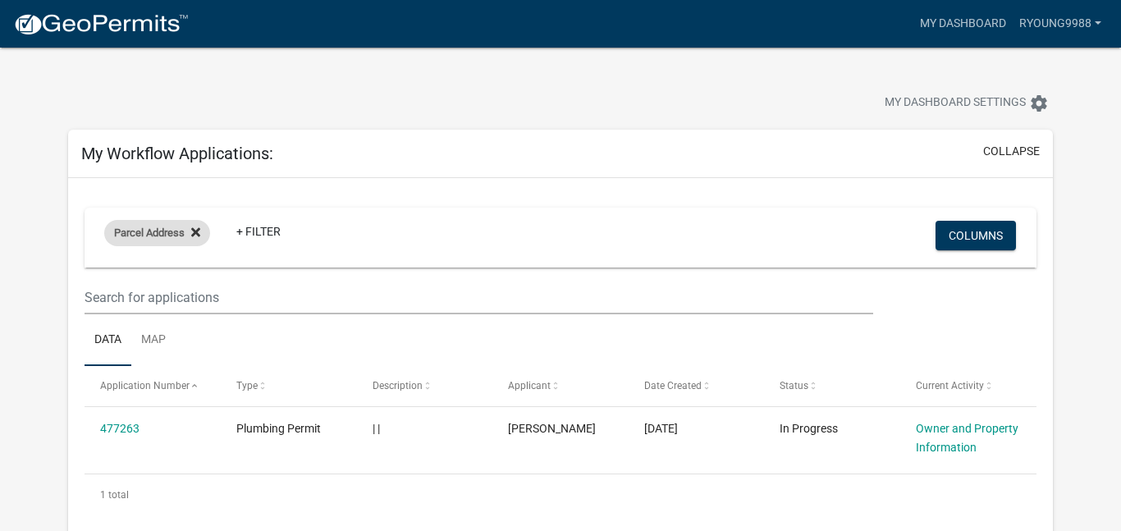
click at [196, 244] on fa-icon at bounding box center [193, 233] width 16 height 26
click at [192, 241] on div "+ Filter" at bounding box center [404, 238] width 624 height 34
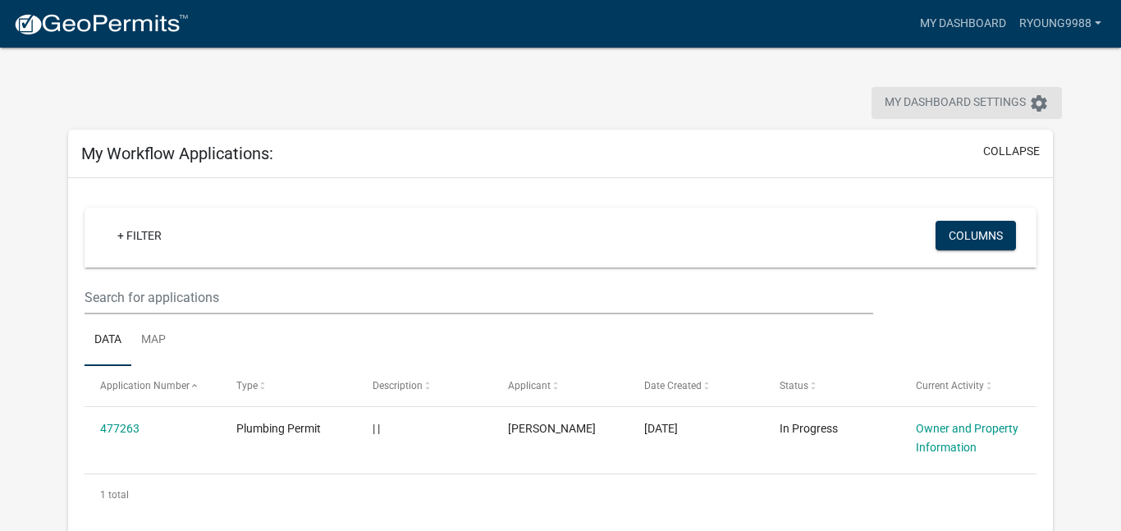
click at [1025, 105] on span "My Dashboard Settings" at bounding box center [954, 104] width 141 height 20
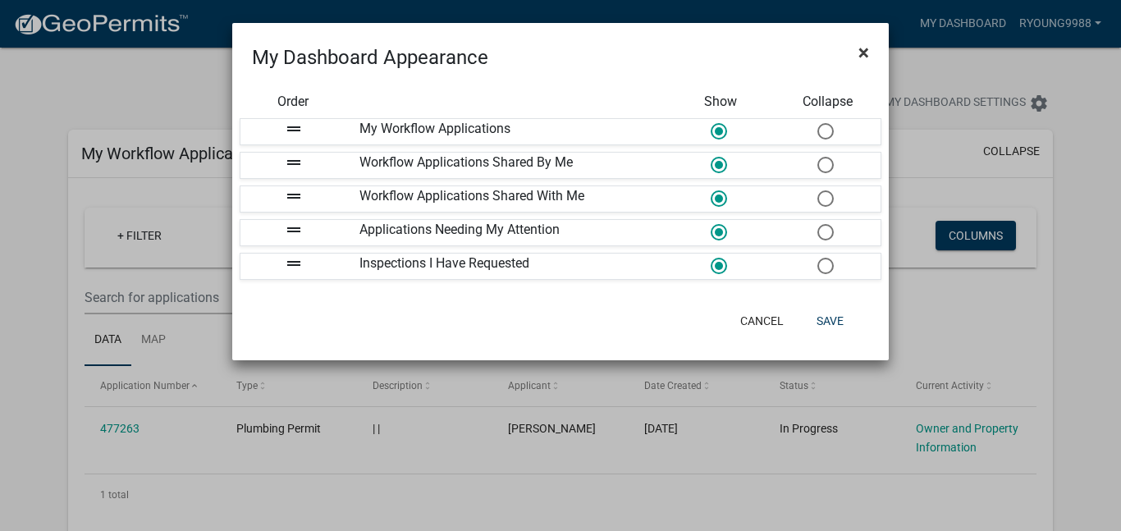
click at [866, 57] on span "×" at bounding box center [863, 52] width 11 height 23
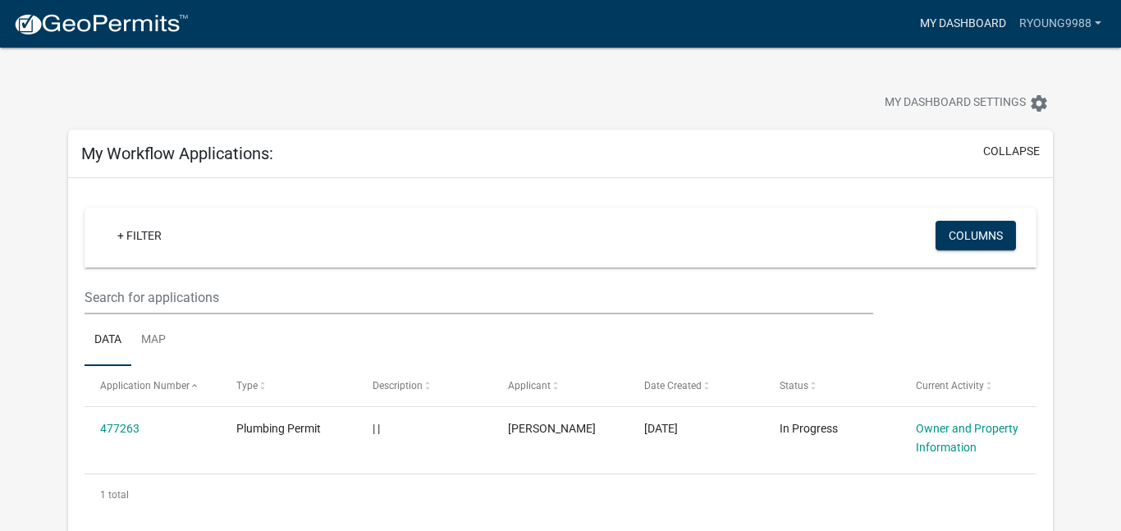
click at [964, 16] on link "My Dashboard" at bounding box center [962, 23] width 99 height 31
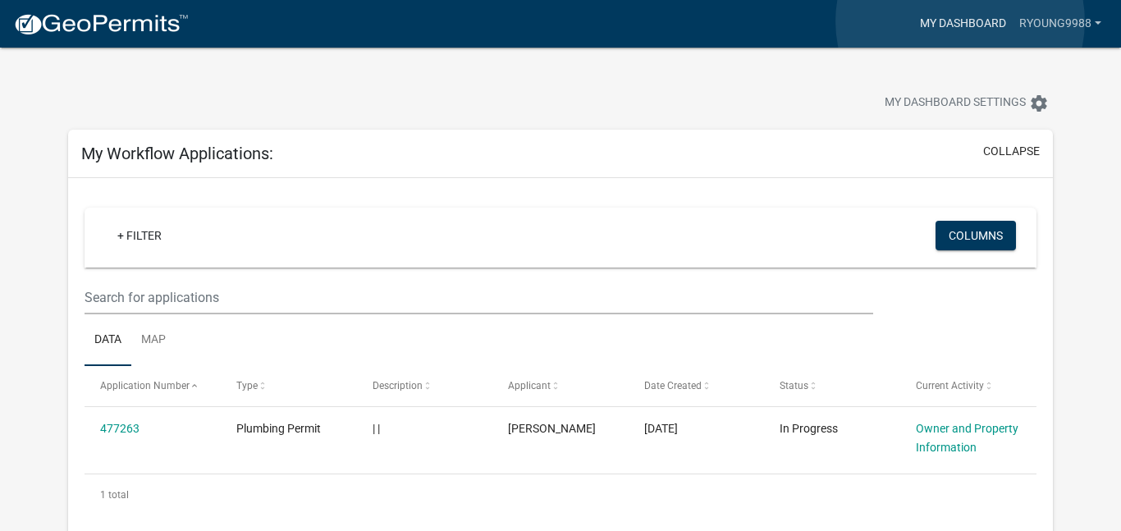
click at [960, 21] on link "My Dashboard" at bounding box center [962, 23] width 99 height 31
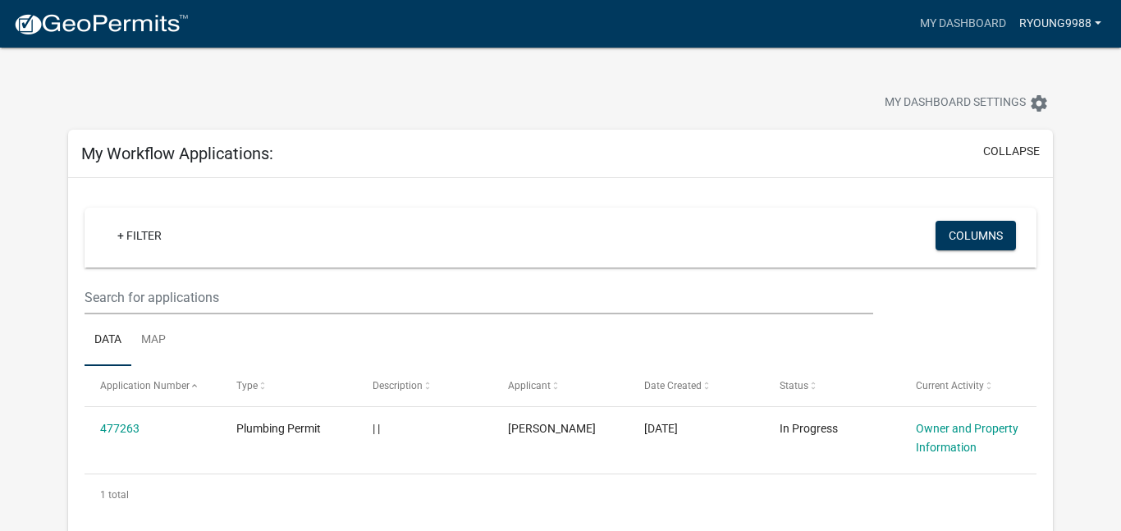
click at [1026, 22] on link "Ryoung9988" at bounding box center [1059, 23] width 95 height 31
click at [1003, 55] on link "Account" at bounding box center [1041, 67] width 131 height 39
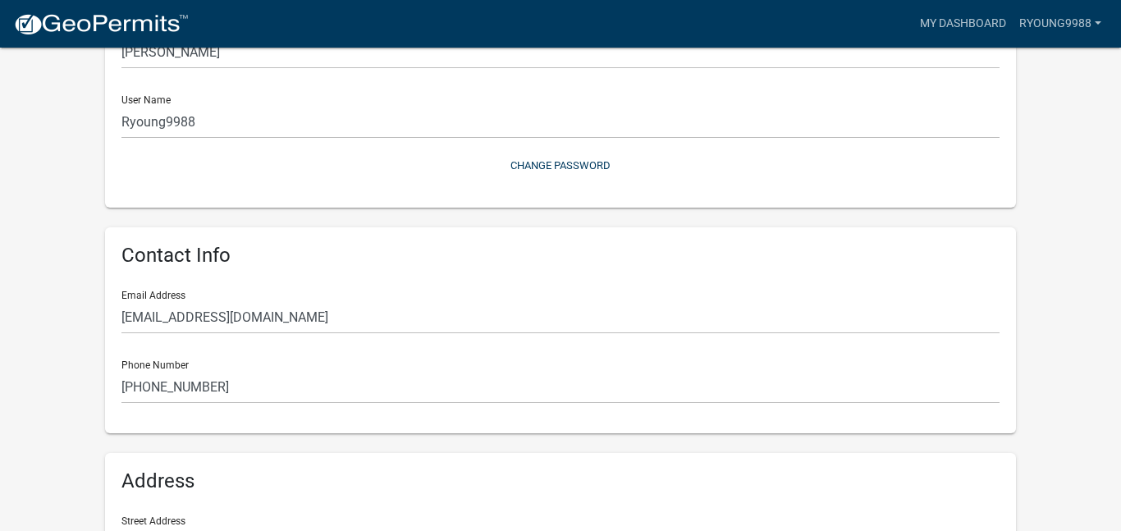
scroll to position [164, 0]
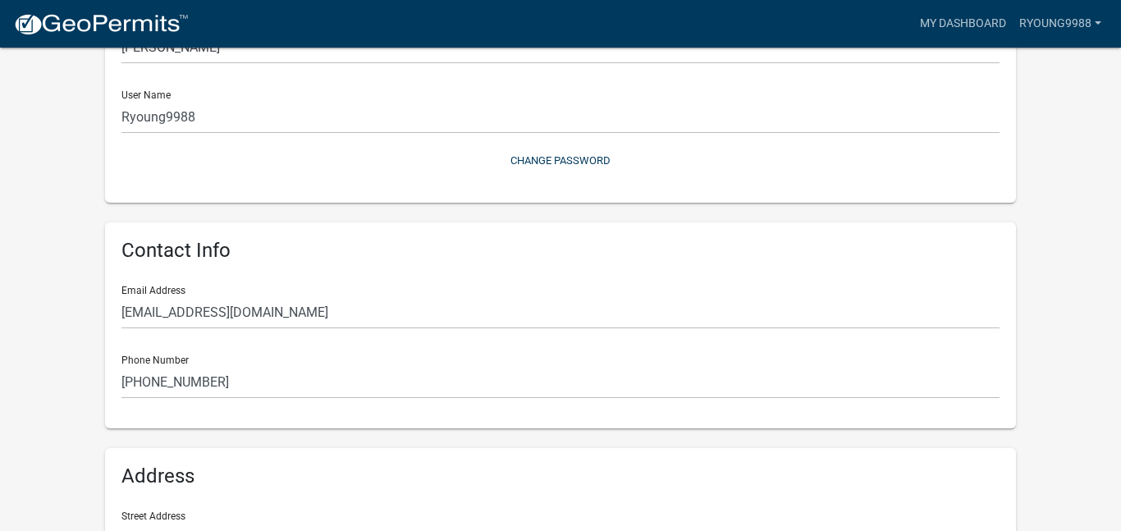
click at [42, 12] on img at bounding box center [101, 24] width 176 height 25
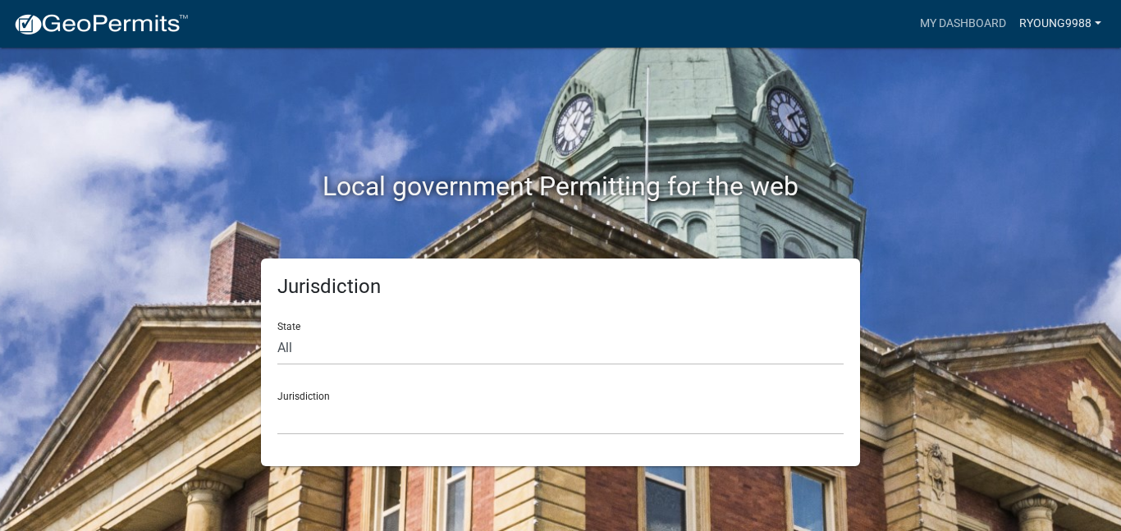
click at [1055, 26] on link "Ryoung9988" at bounding box center [1059, 23] width 95 height 31
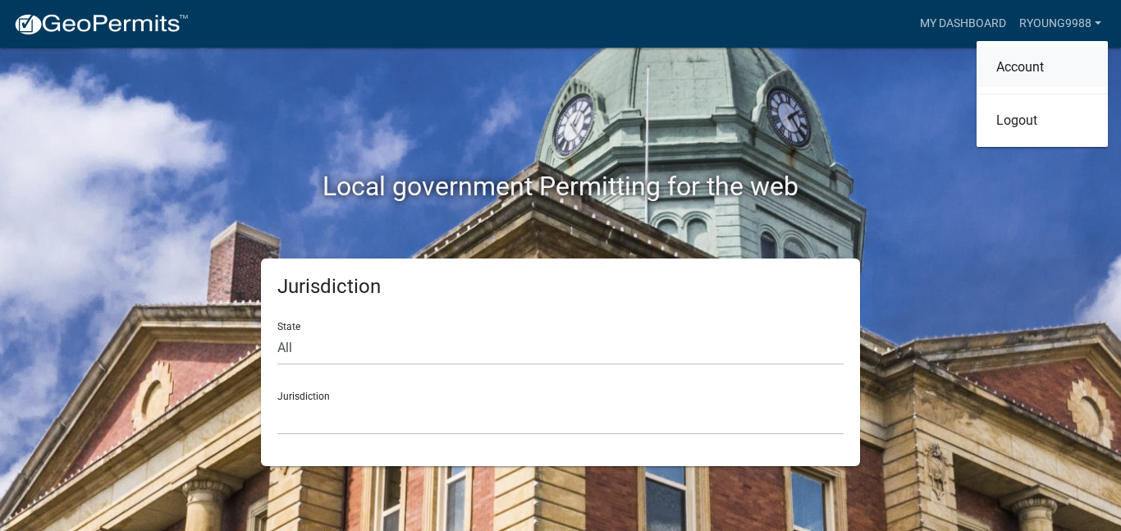
click at [1040, 68] on link "Account" at bounding box center [1041, 67] width 131 height 39
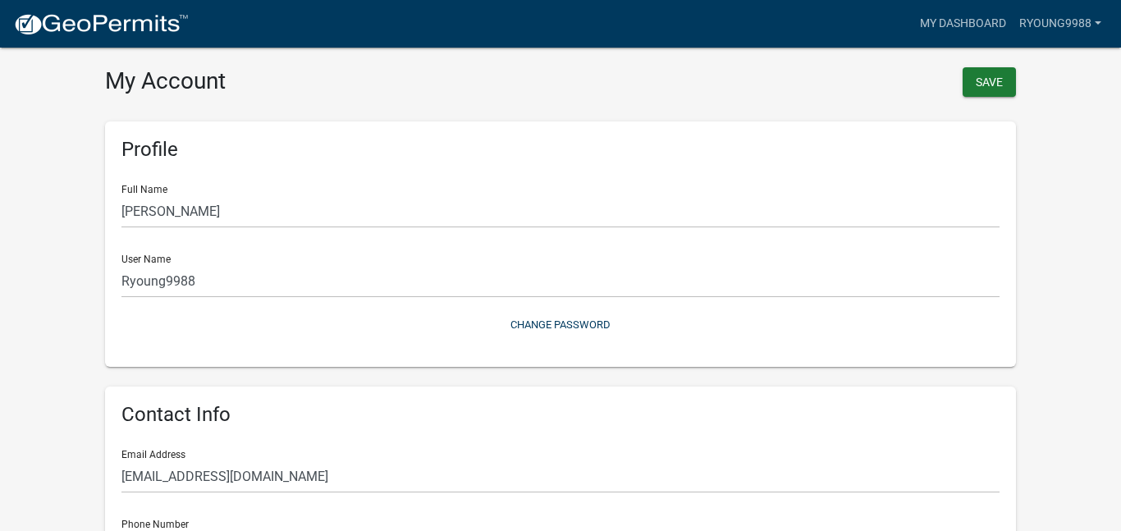
click at [36, 375] on wm-user-profile-view "more_horiz My Dashboard Ryoung9988 Account Logout My Account Save Profile Full …" at bounding box center [560, 488] width 1121 height 936
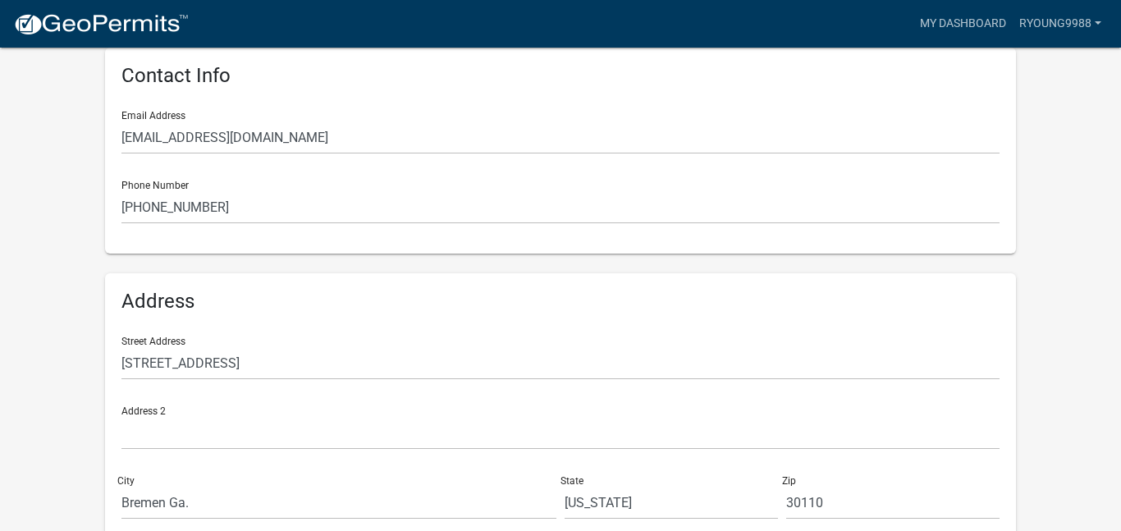
scroll to position [425, 0]
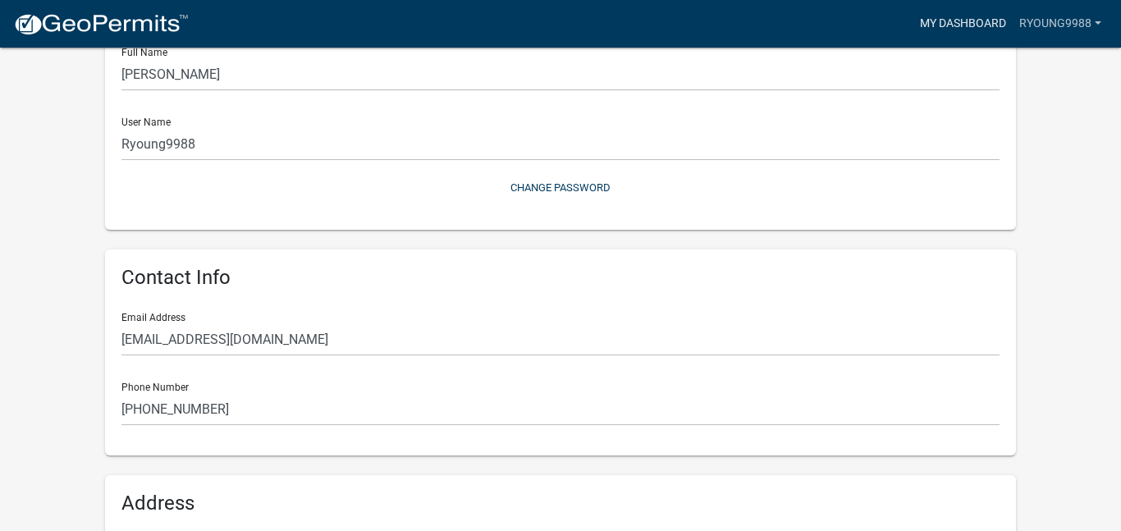
click at [971, 20] on link "My Dashboard" at bounding box center [962, 23] width 99 height 31
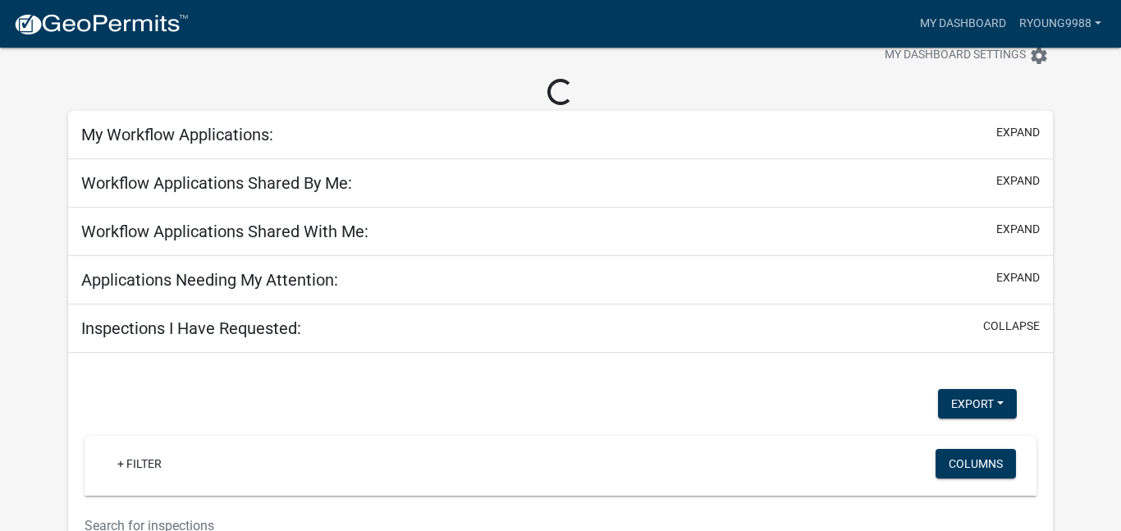
scroll to position [165, 0]
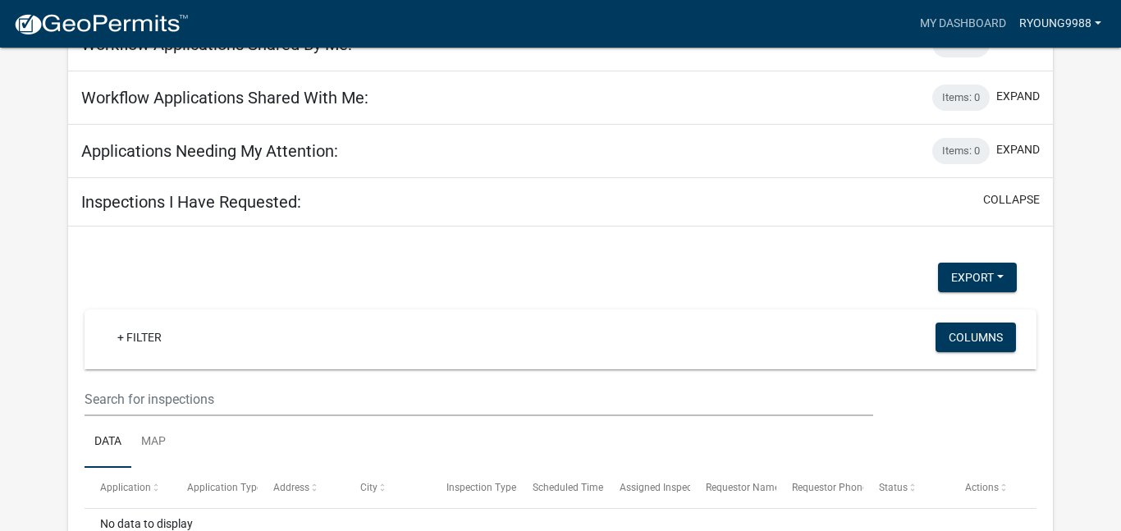
click at [1051, 27] on link "Ryoung9988" at bounding box center [1059, 23] width 95 height 31
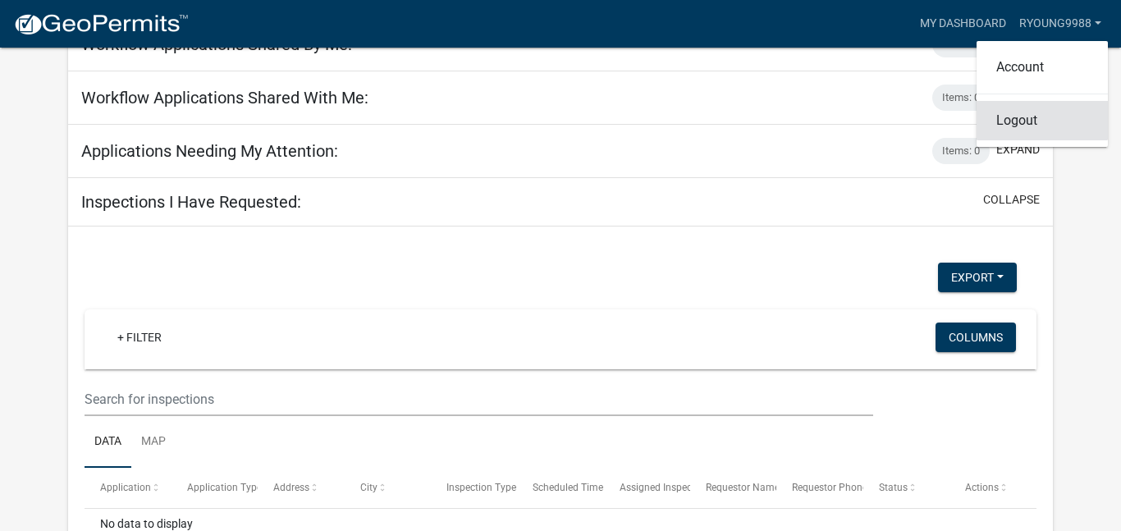
click at [1042, 117] on link "Logout" at bounding box center [1041, 120] width 131 height 39
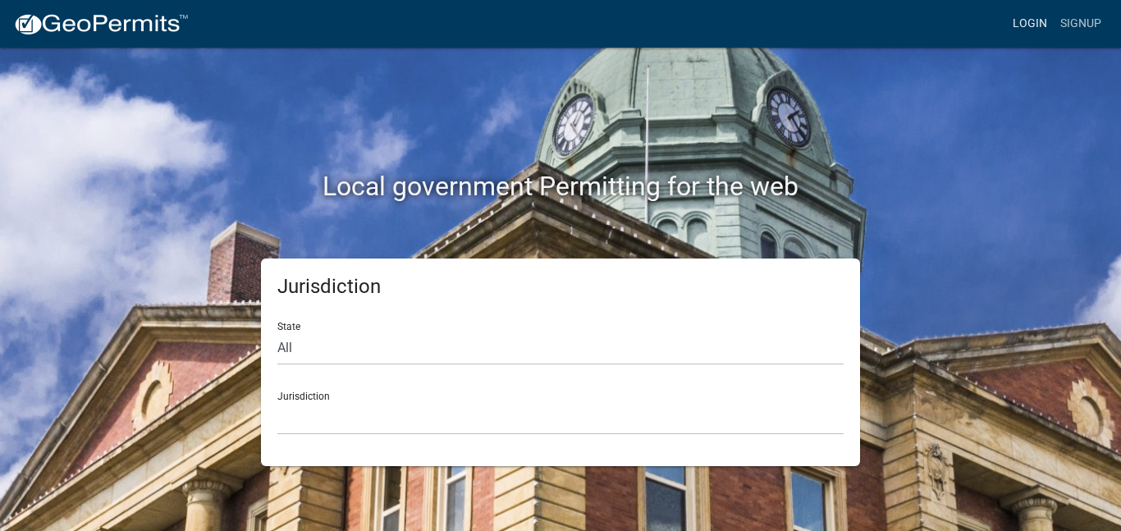
click at [1035, 23] on link "Login" at bounding box center [1030, 23] width 48 height 31
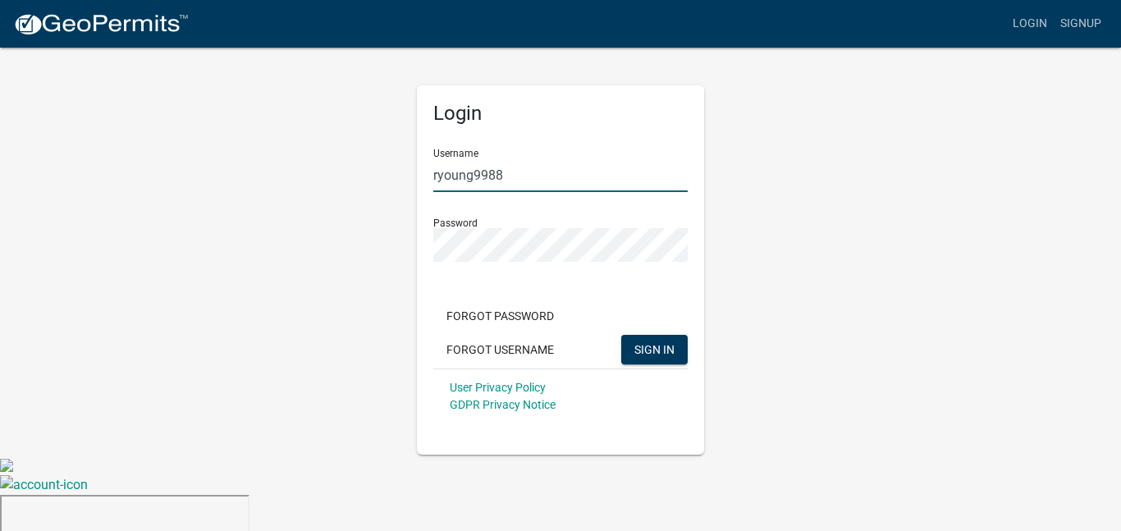
click at [547, 172] on input "ryoung9988" at bounding box center [560, 175] width 254 height 34
click at [336, 258] on div "Login Username ra Password Forgot Password Forgot Username SIGN IN User Privacy…" at bounding box center [560, 250] width 935 height 409
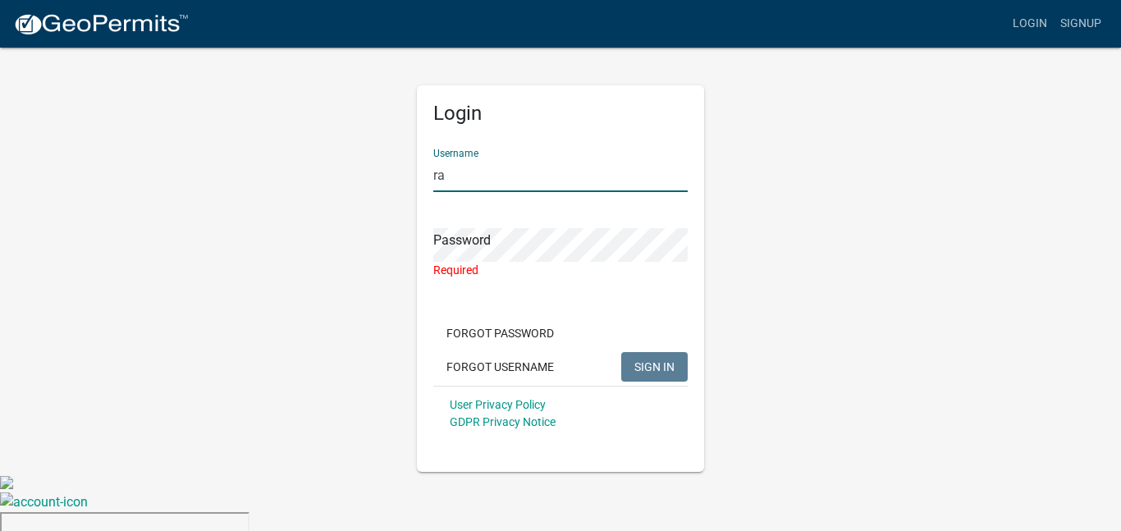
click at [467, 178] on input "ra" at bounding box center [560, 175] width 254 height 34
type input "rayoung59"
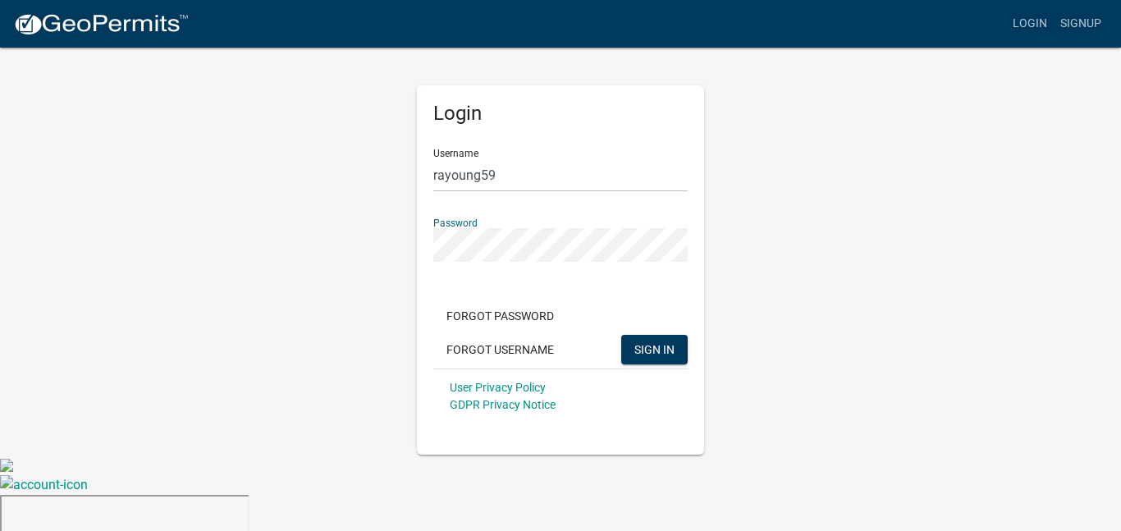
click at [813, 337] on div "Login Username rayoung59 Password Forgot Password Forgot Username SIGN IN User …" at bounding box center [560, 250] width 935 height 409
click at [685, 348] on button "SIGN IN" at bounding box center [654, 350] width 66 height 30
